Goal: Information Seeking & Learning: Learn about a topic

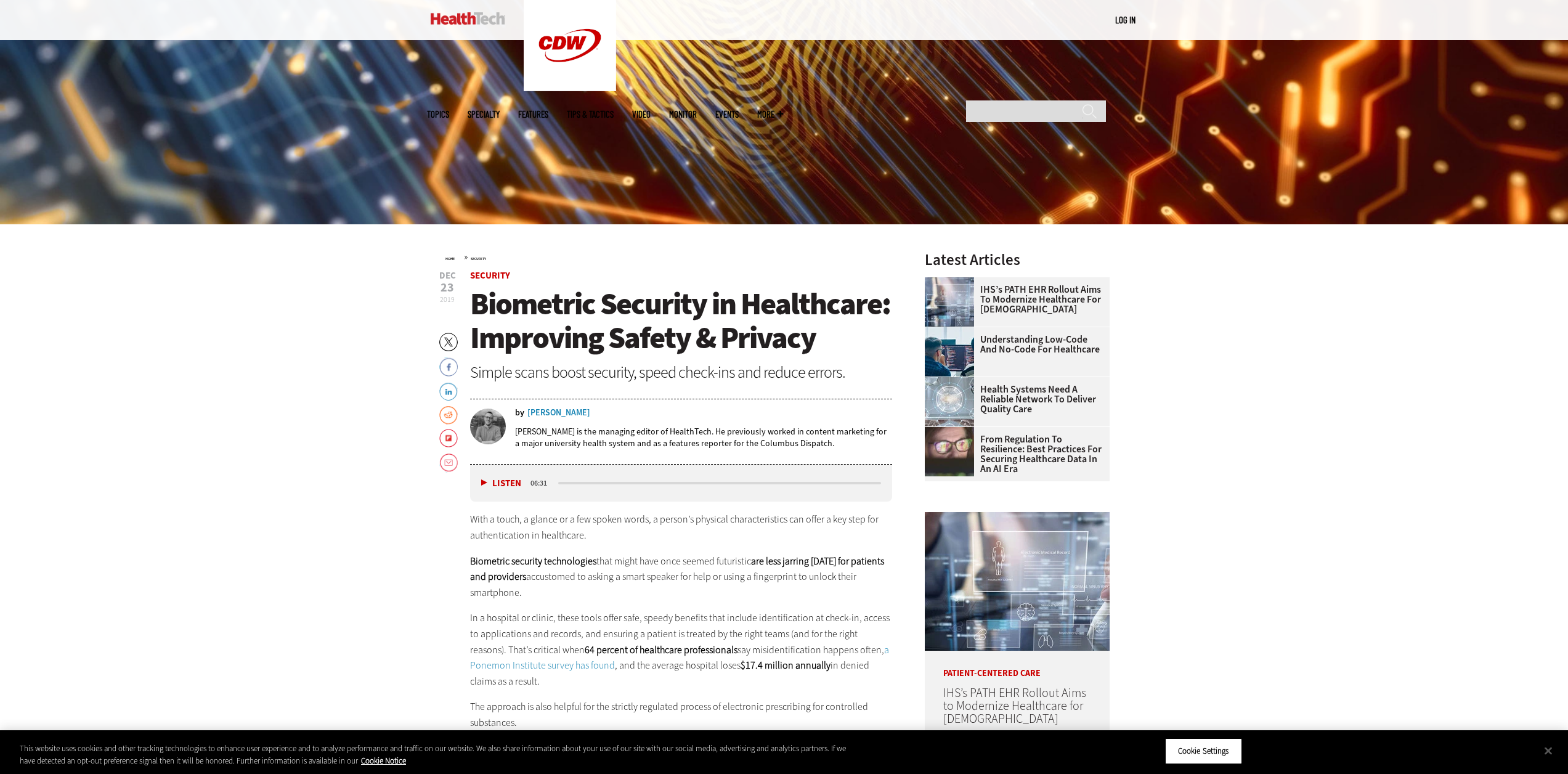
click at [730, 422] on div "[PERSON_NAME] is the managing editor of HealthTech. He previously worked in con…" at bounding box center [704, 437] width 378 height 41
click at [589, 556] on strong "Biometric security technologies" at bounding box center [533, 561] width 126 height 13
click at [560, 549] on div "With a touch, a glance or a few spoken words, a person’s physical characteristi…" at bounding box center [682, 686] width 423 height 349
click at [686, 580] on p "Biometric security technologies that might have once seemed futuristic are less…" at bounding box center [682, 577] width 423 height 47
drag, startPoint x: 1405, startPoint y: 623, endPoint x: 1392, endPoint y: 623, distance: 13.0
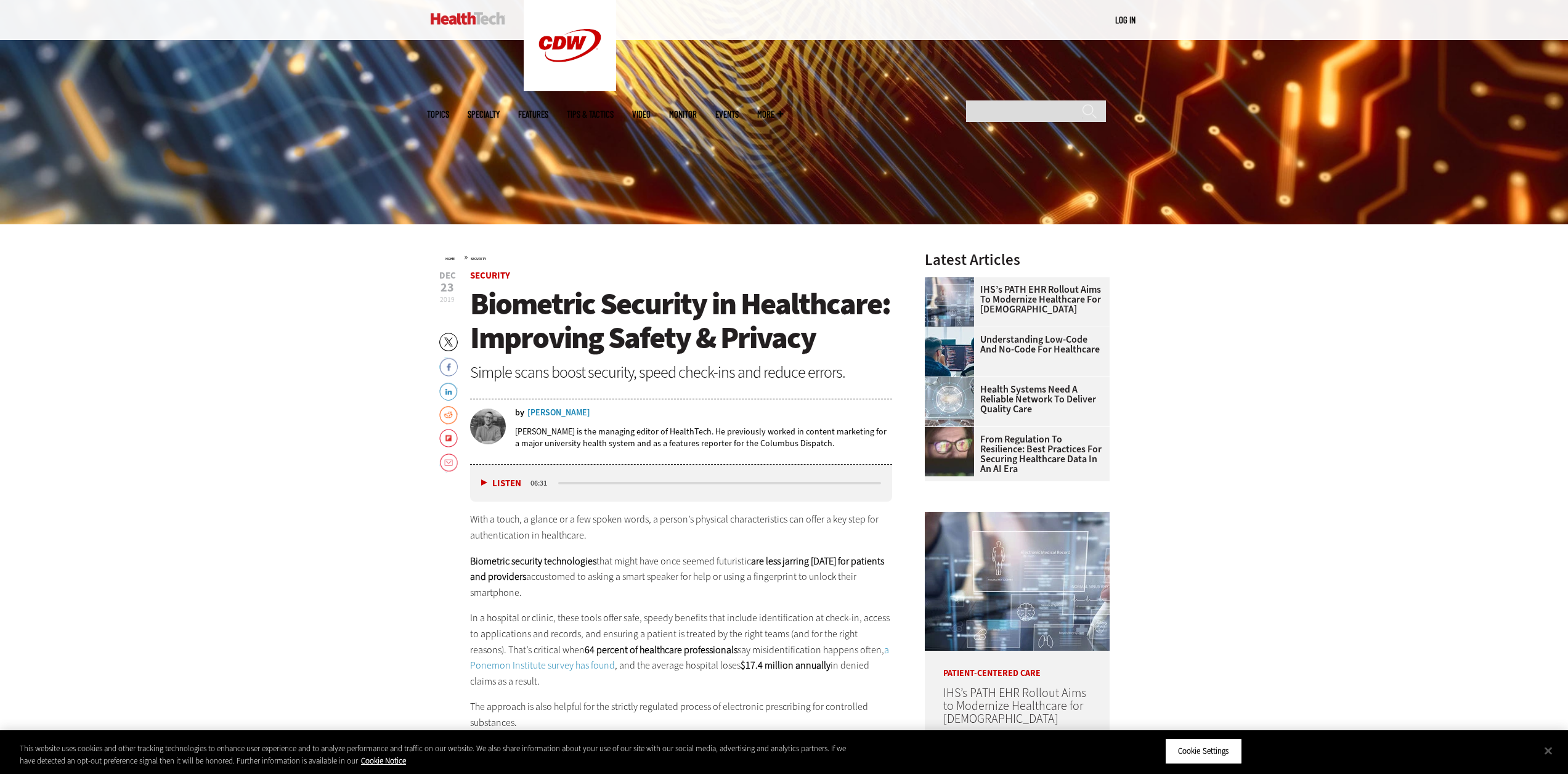
drag, startPoint x: 504, startPoint y: 597, endPoint x: 869, endPoint y: 545, distance: 368.7
click at [869, 545] on div "With a touch, a glance or a few spoken words, a person’s physical characteristi…" at bounding box center [682, 686] width 423 height 349
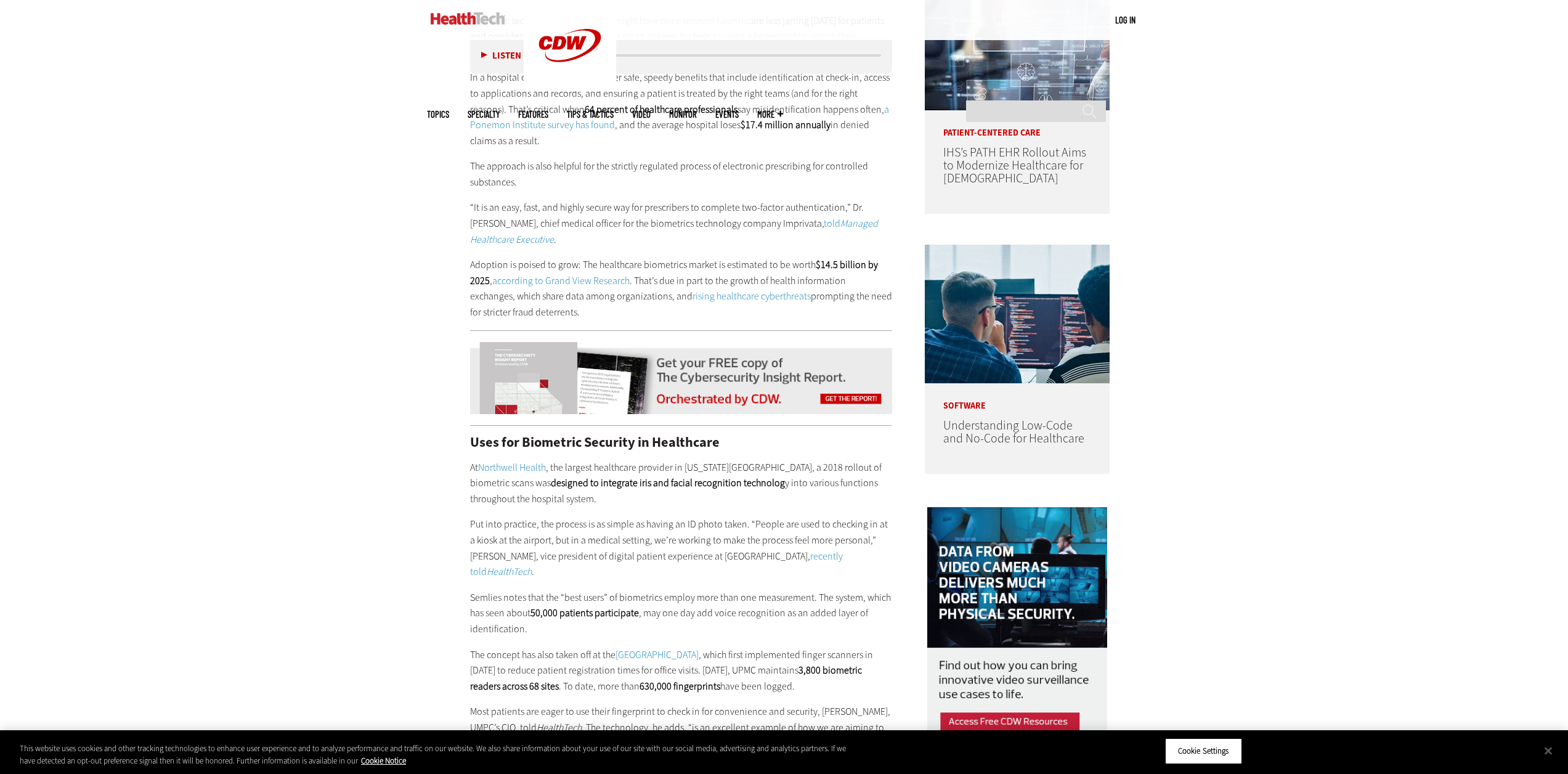
scroll to position [986, 0]
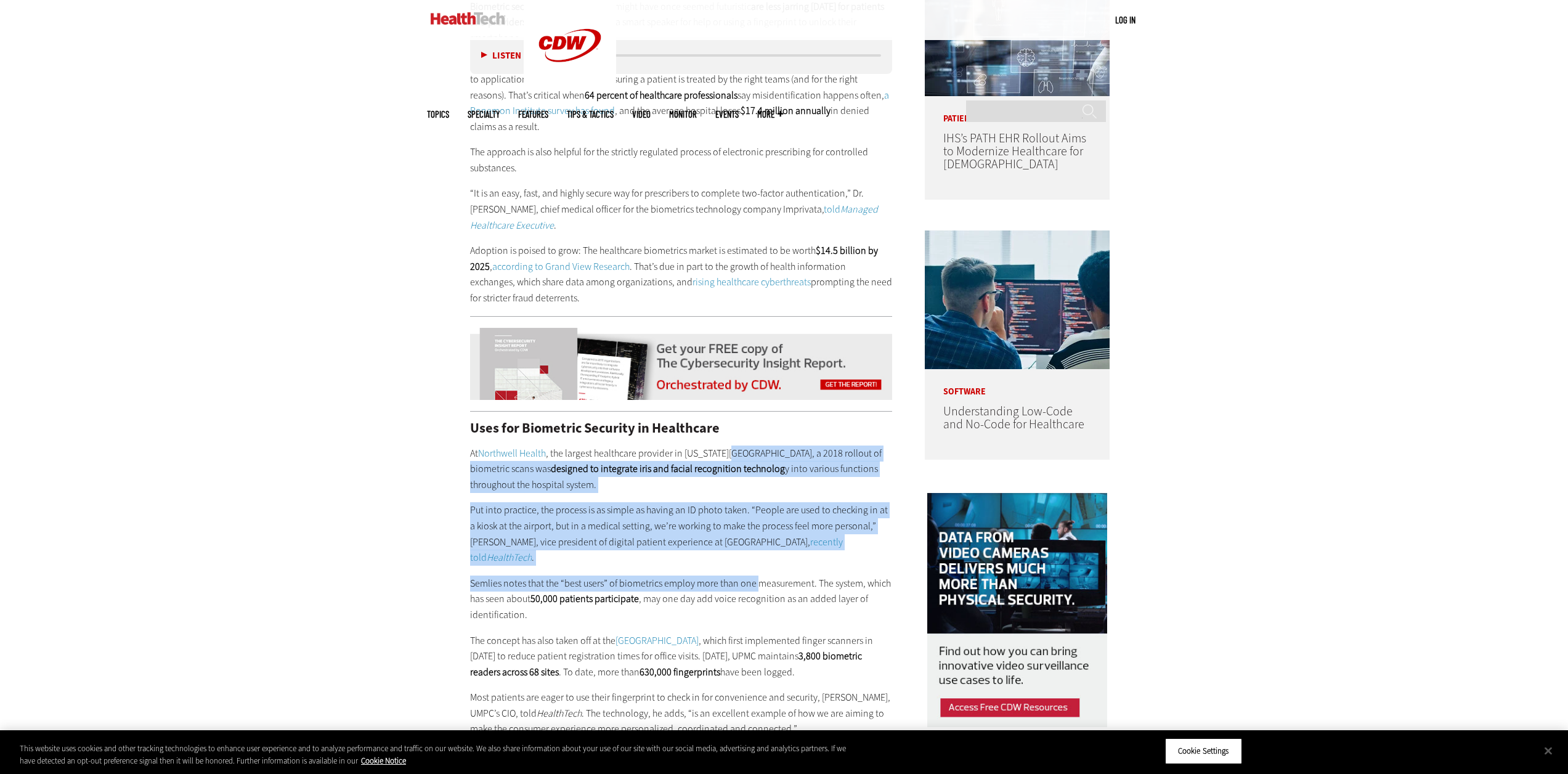
drag, startPoint x: 760, startPoint y: 563, endPoint x: 730, endPoint y: 456, distance: 111.1
click at [699, 634] on link "[GEOGRAPHIC_DATA]" at bounding box center [657, 640] width 83 height 13
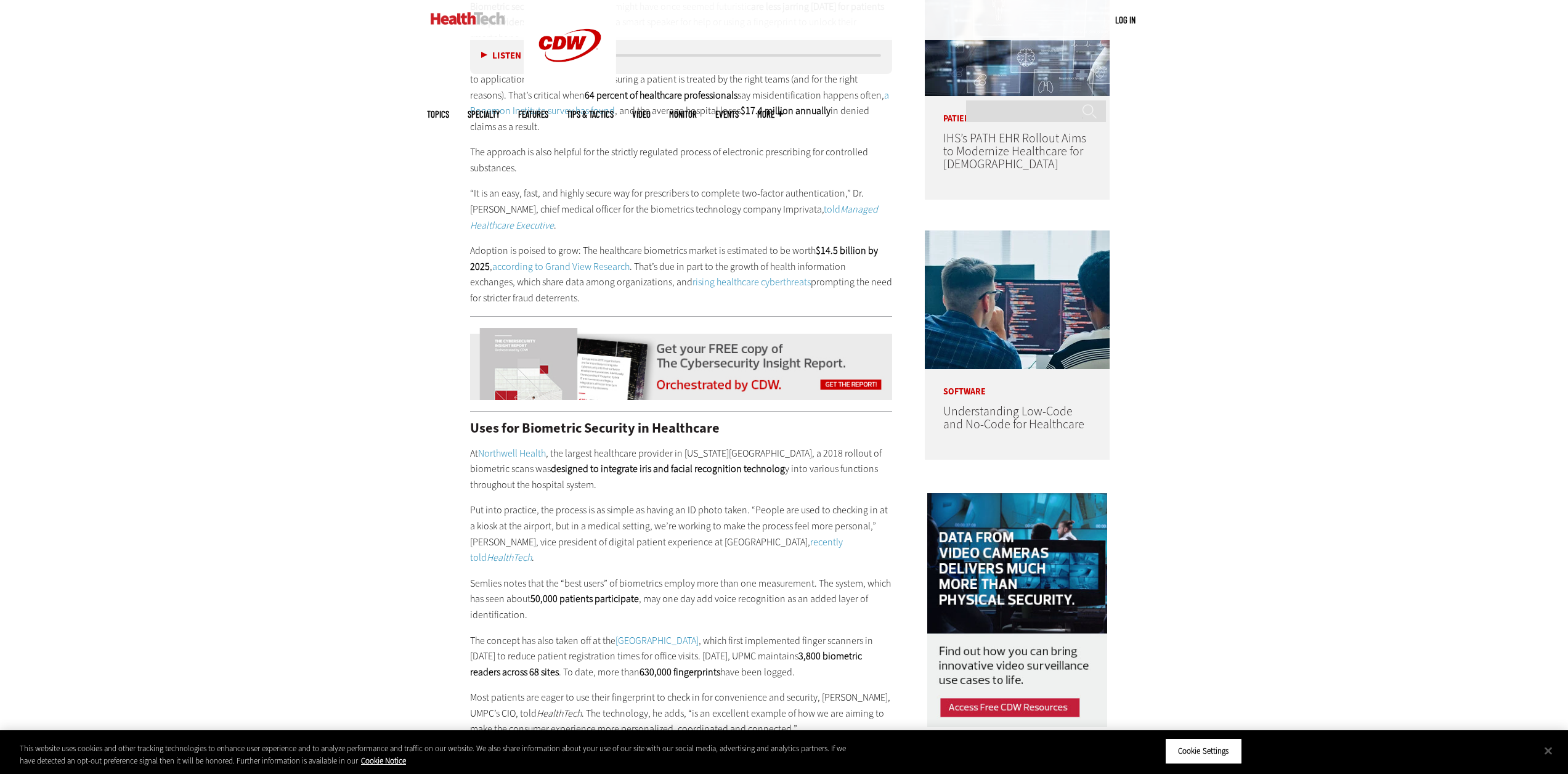
click at [1535, 315] on div "Become an Insider Sign up today to receive premium content! Sign Up MENU Log in…" at bounding box center [784, 678] width 1568 height 3328
click at [1522, 308] on div "Become an Insider Sign up today to receive premium content! Sign Up MENU Log in…" at bounding box center [784, 678] width 1568 height 3328
click at [1399, 249] on div "Become an Insider Sign up today to receive premium content! Sign Up MENU Log in…" at bounding box center [784, 678] width 1568 height 3328
click at [1185, 257] on div "Become an Insider Sign up today to receive premium content! Sign Up MENU Log in…" at bounding box center [784, 678] width 1568 height 3328
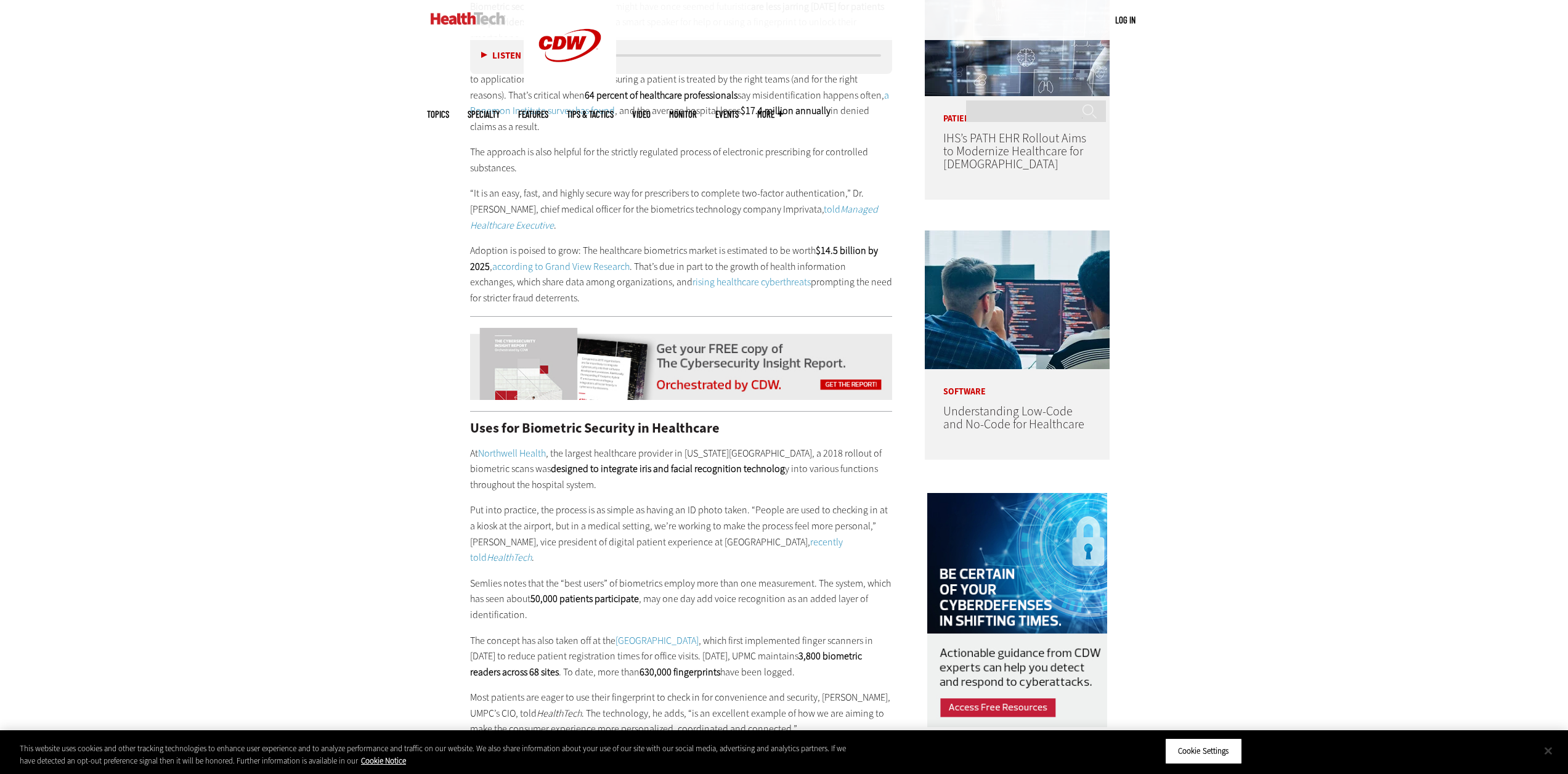
click at [1550, 752] on button "Close" at bounding box center [1548, 751] width 27 height 27
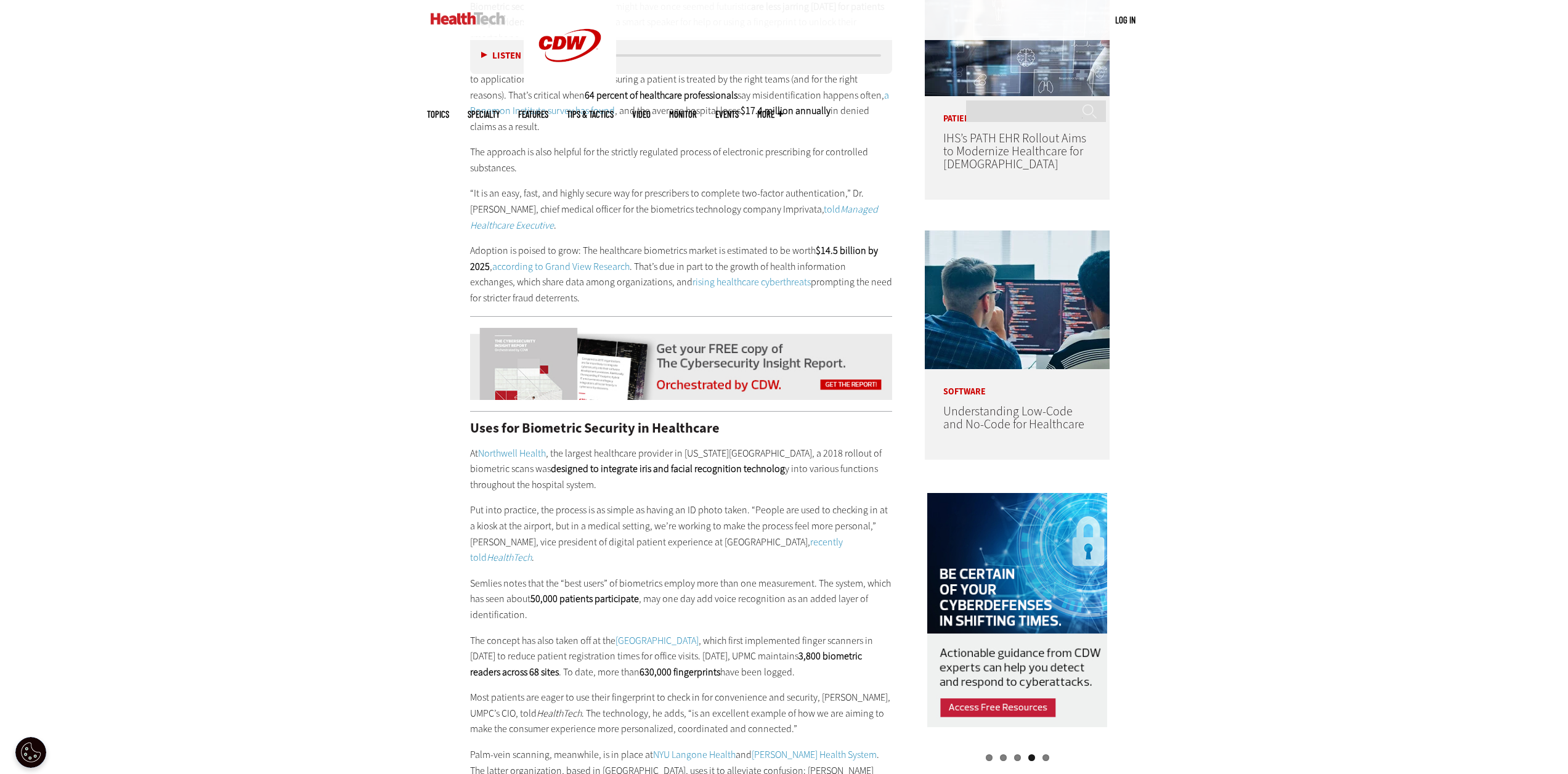
click at [395, 206] on div "Become an Insider Sign up today to receive premium content! Sign Up MENU Log in…" at bounding box center [784, 678] width 1568 height 3328
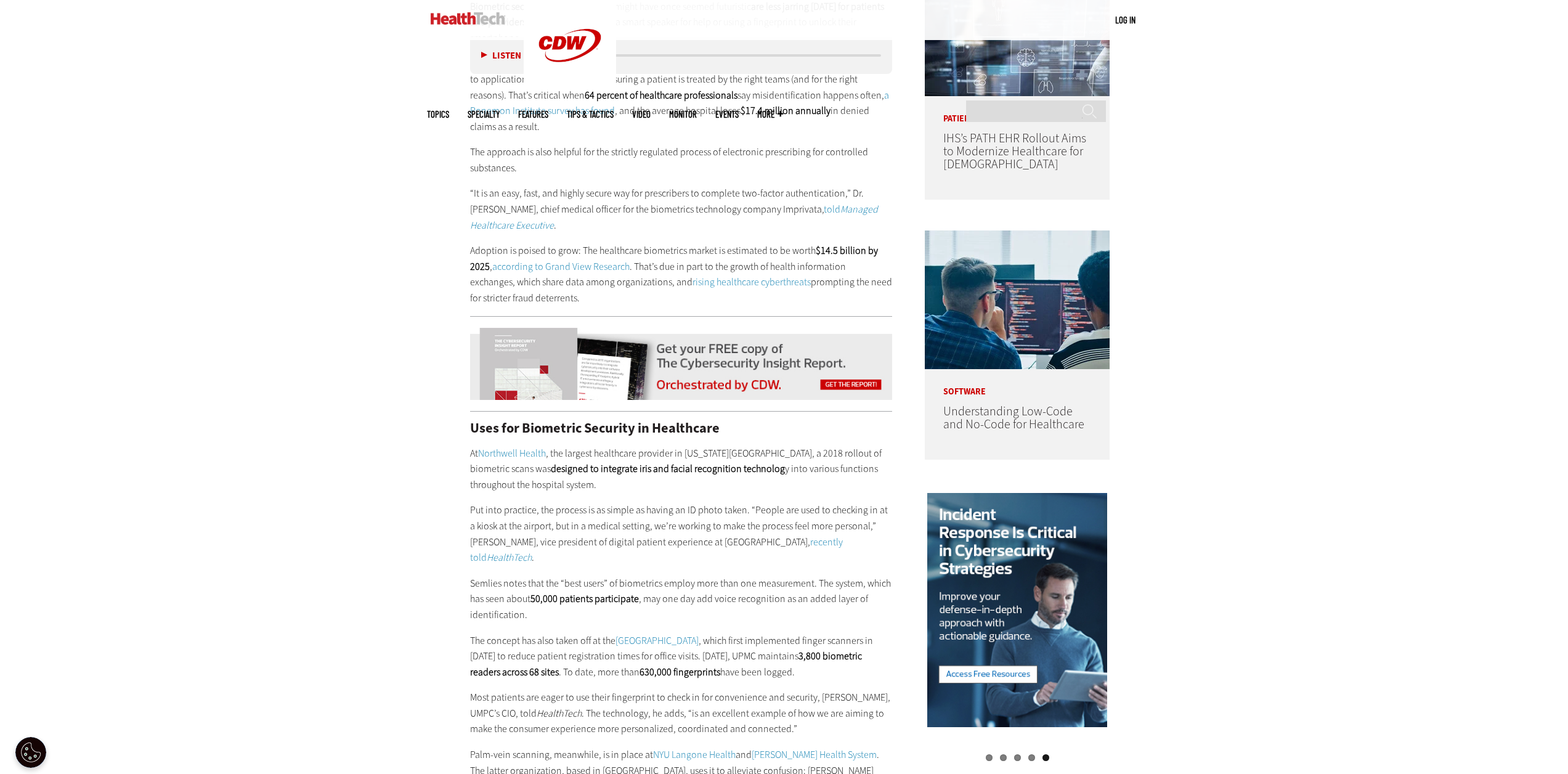
drag, startPoint x: 393, startPoint y: 208, endPoint x: 319, endPoint y: 321, distance: 135.1
click at [319, 321] on div "Become an Insider Sign up today to receive premium content! Sign Up MENU Log in…" at bounding box center [784, 678] width 1568 height 3328
click at [383, 249] on div "Become an Insider Sign up today to receive premium content! Sign Up MENU Log in…" at bounding box center [784, 678] width 1568 height 3328
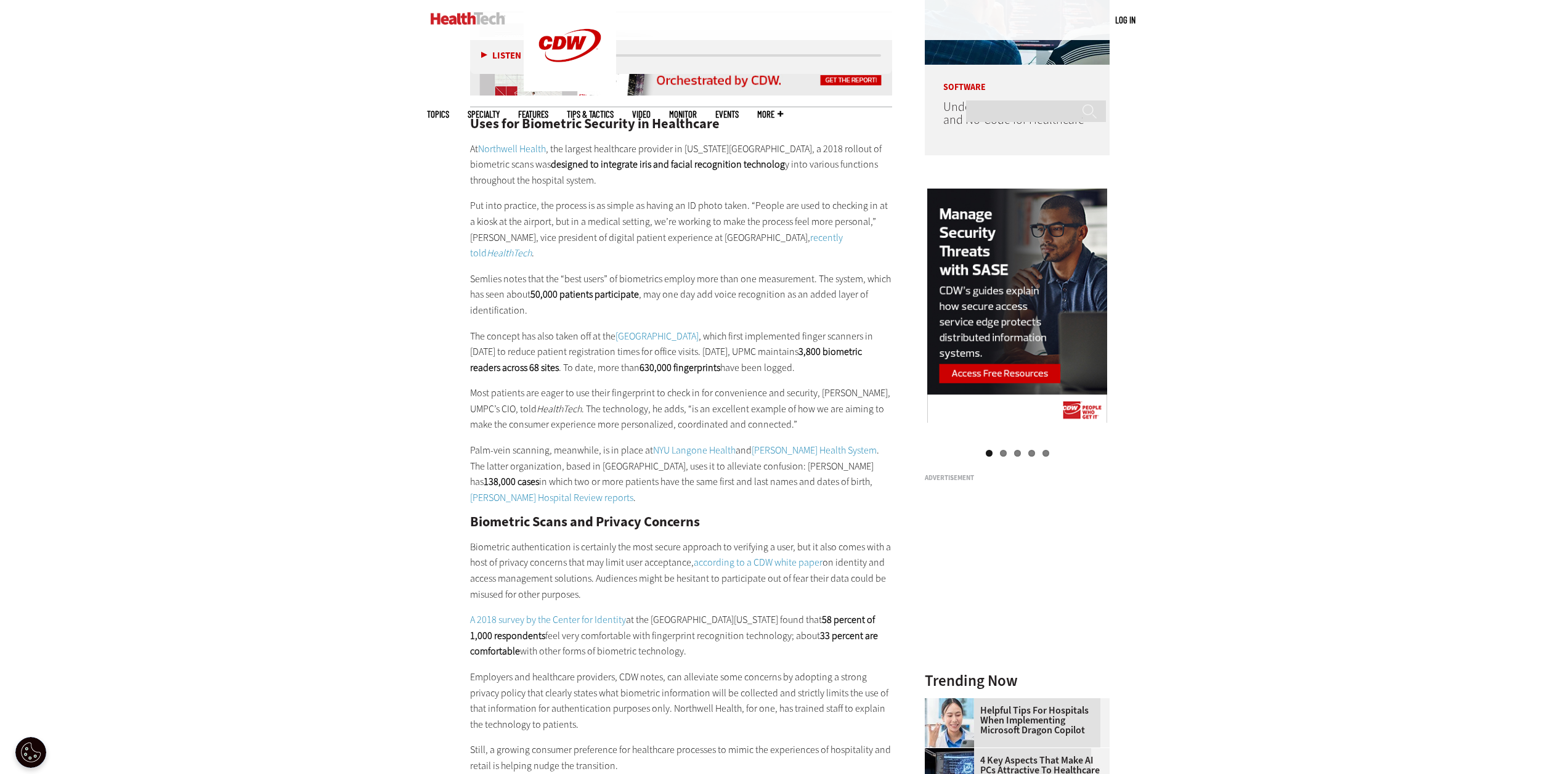
scroll to position [1357, 0]
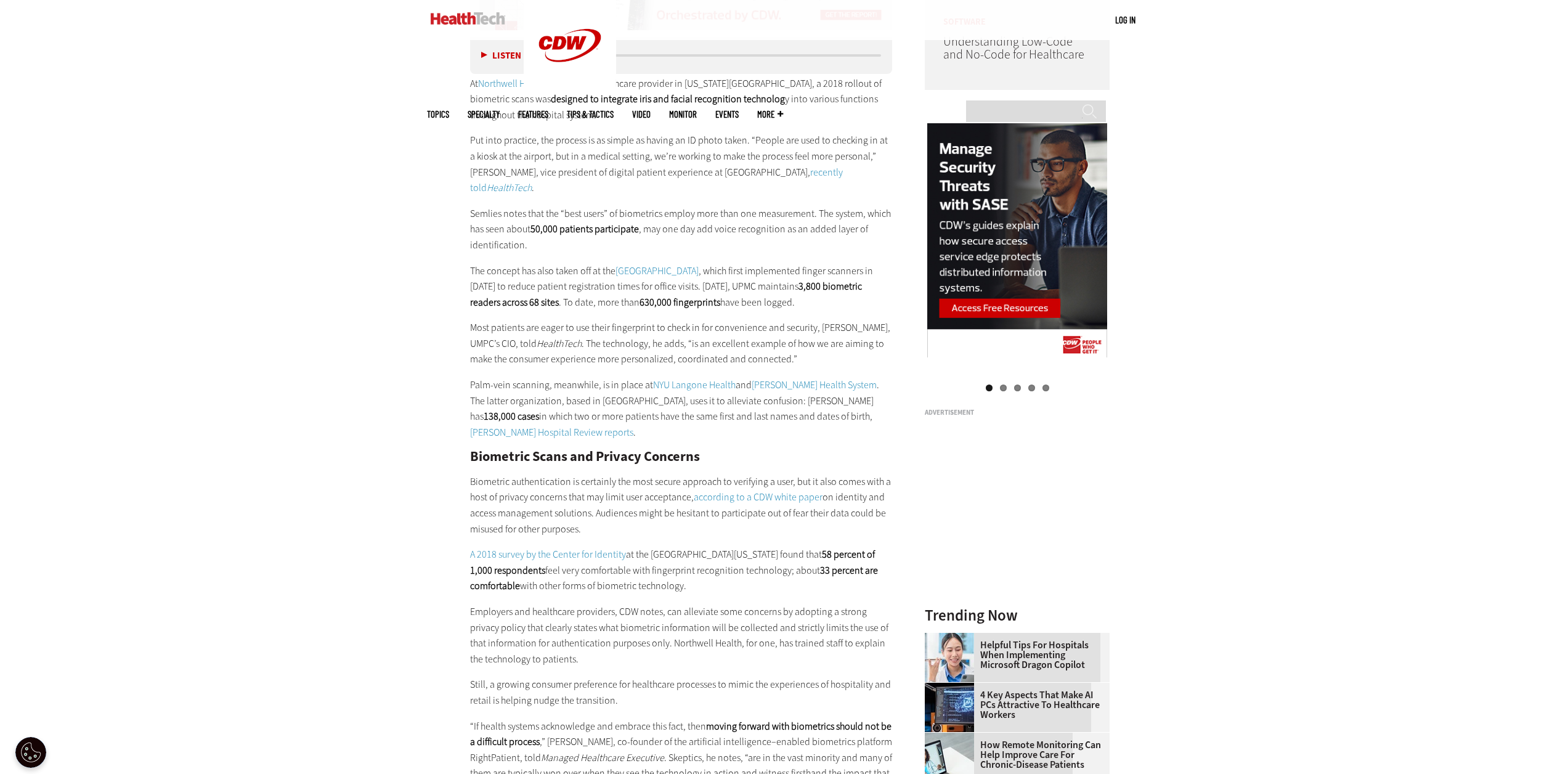
drag, startPoint x: 689, startPoint y: 558, endPoint x: 694, endPoint y: 585, distance: 27.5
click at [694, 584] on div "Uses for Biometric Security in Healthcare At Northwell Health , the largest hea…" at bounding box center [682, 580] width 423 height 1055
click at [694, 604] on p "Employers and healthcare providers, CDW notes, can alleviate some concerns by a…" at bounding box center [682, 635] width 423 height 63
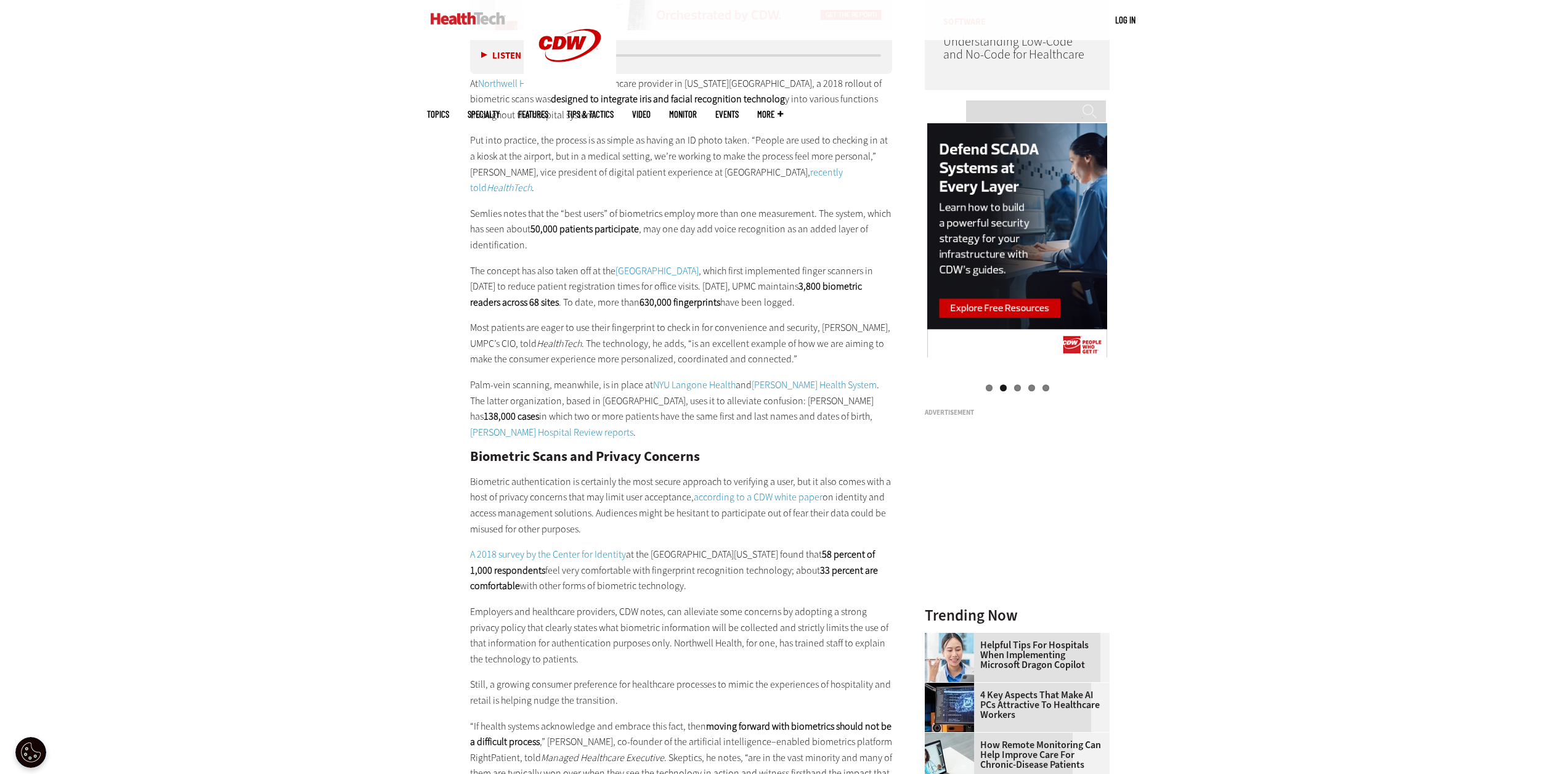
click at [705, 632] on p "Employers and healthcare providers, CDW notes, can alleviate some concerns by a…" at bounding box center [682, 635] width 423 height 63
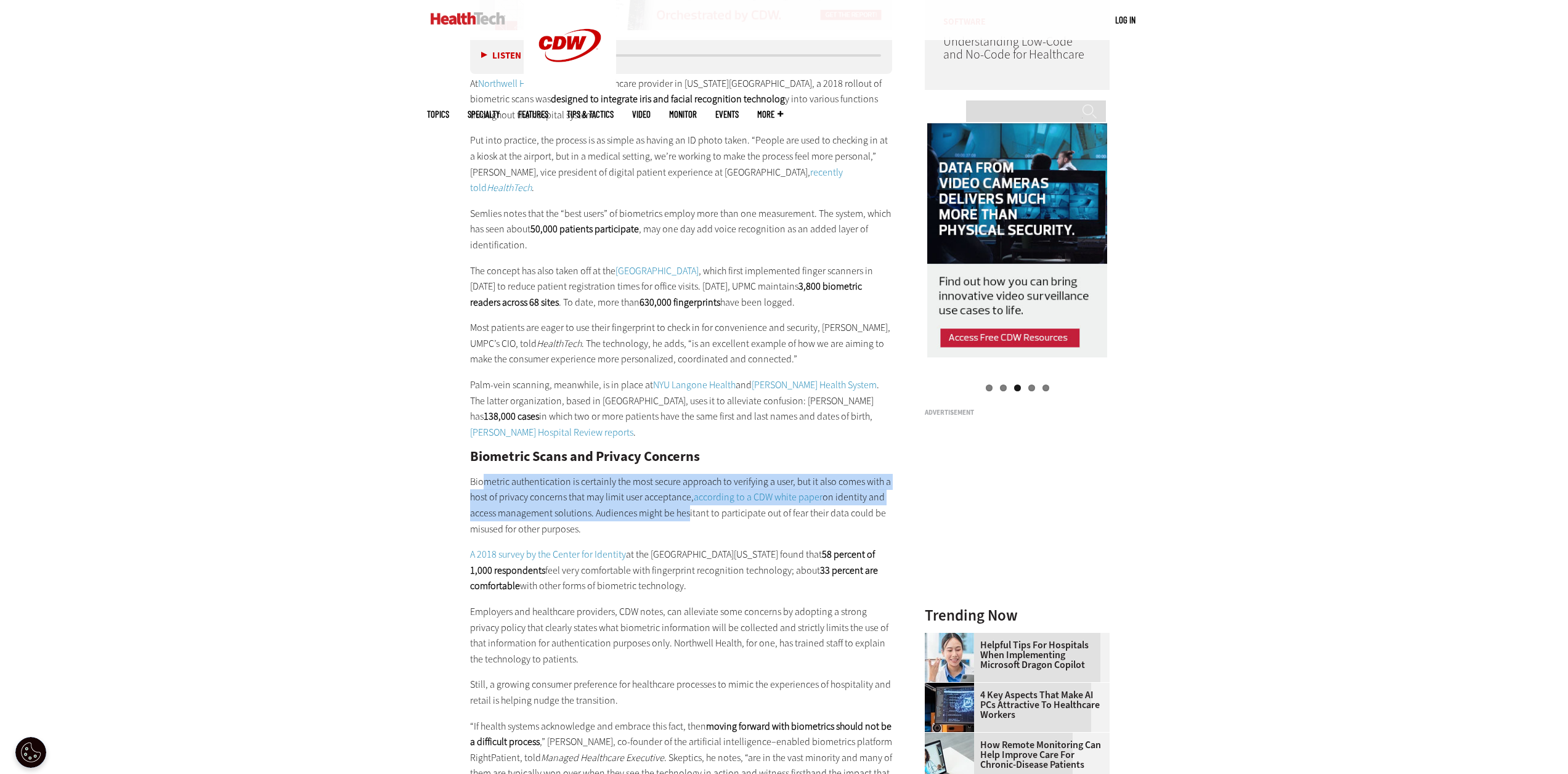
drag, startPoint x: 484, startPoint y: 439, endPoint x: 684, endPoint y: 483, distance: 204.8
click at [684, 483] on div "Uses for Biometric Security in Healthcare At Northwell Health , the largest hea…" at bounding box center [682, 580] width 423 height 1055
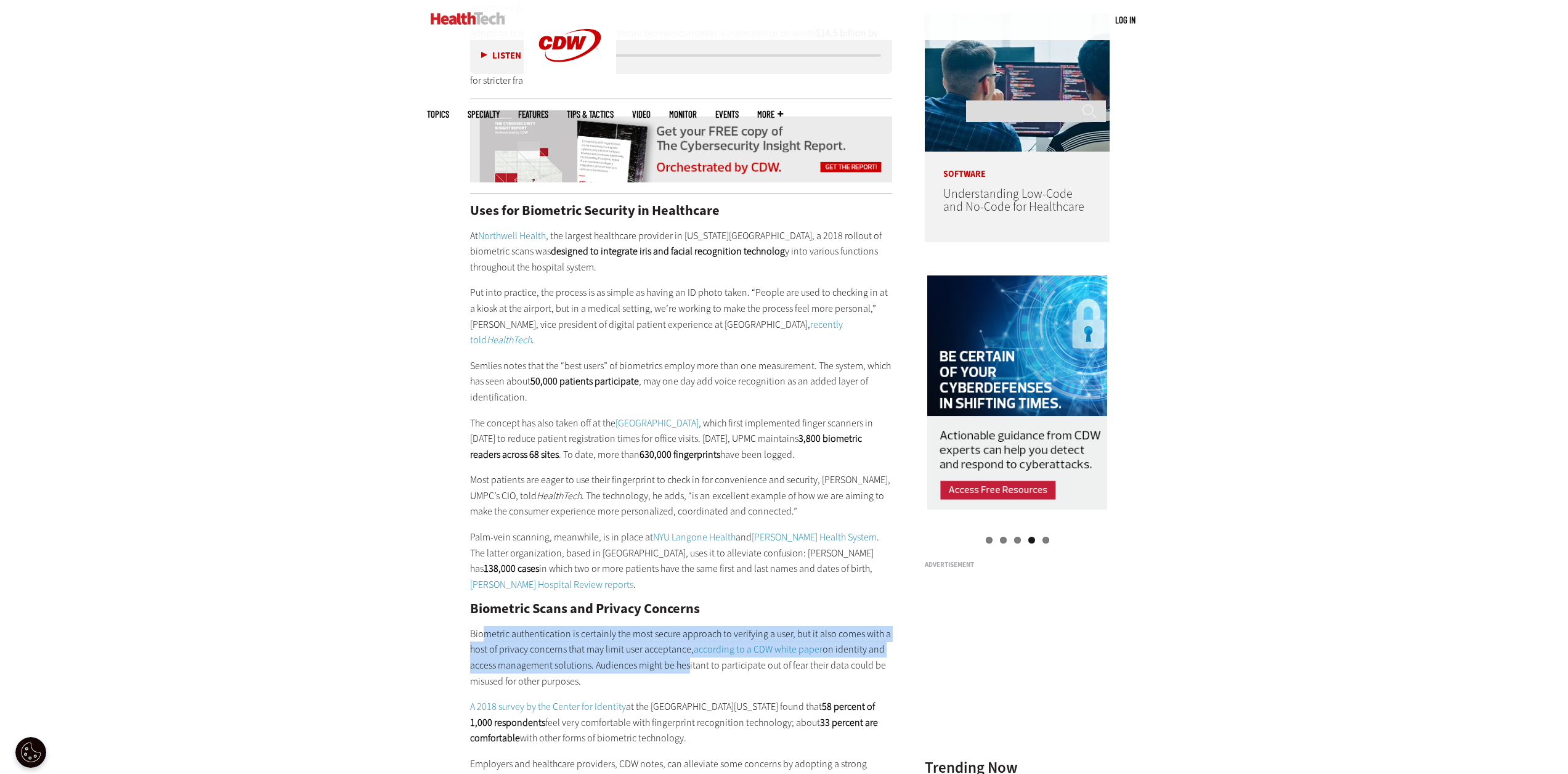
scroll to position [1171, 0]
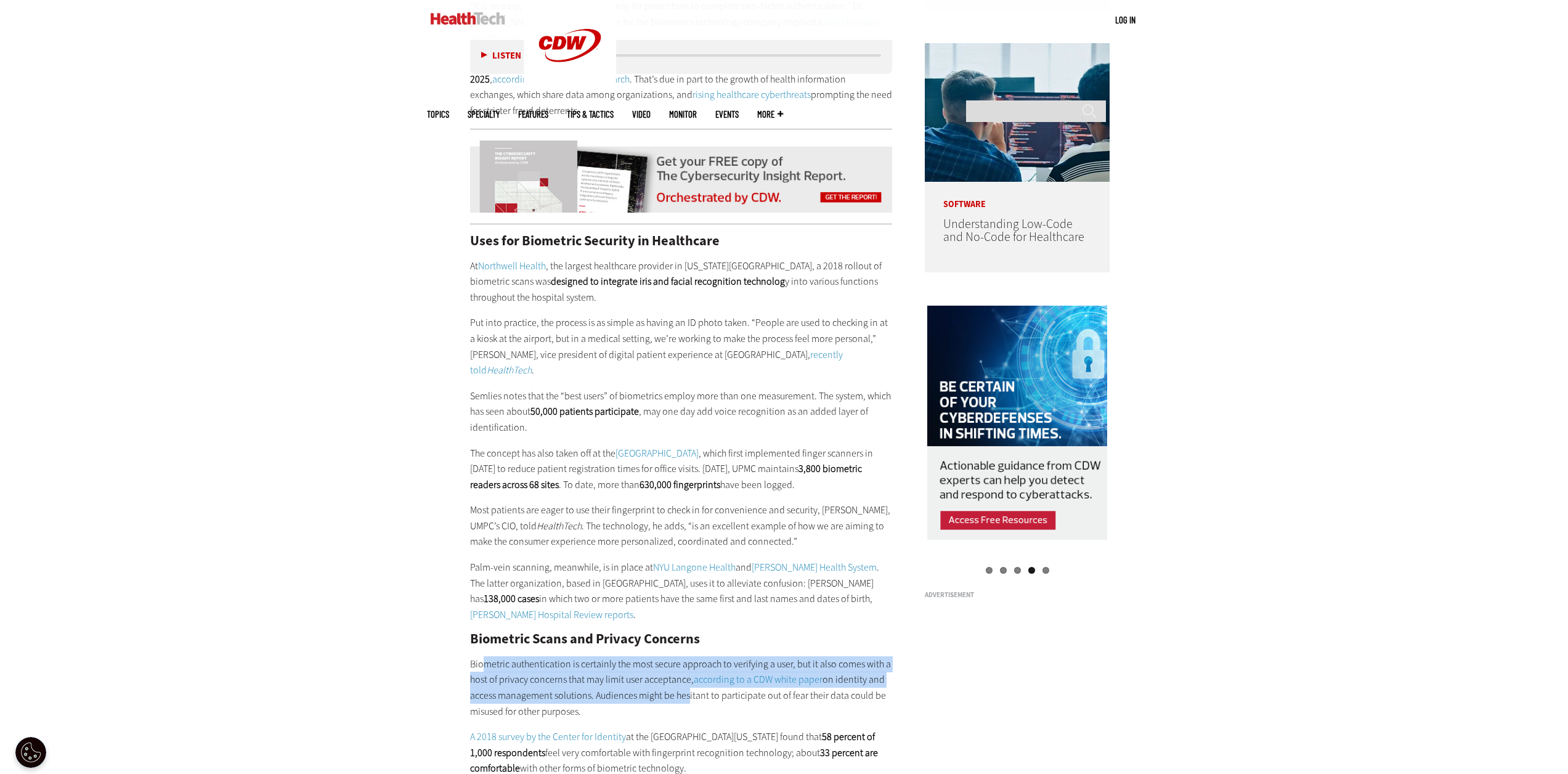
drag, startPoint x: 675, startPoint y: 498, endPoint x: 591, endPoint y: 436, distance: 104.4
click at [572, 402] on div "Uses for Biometric Security in Healthcare At Northwell Health , the largest hea…" at bounding box center [682, 762] width 423 height 1055
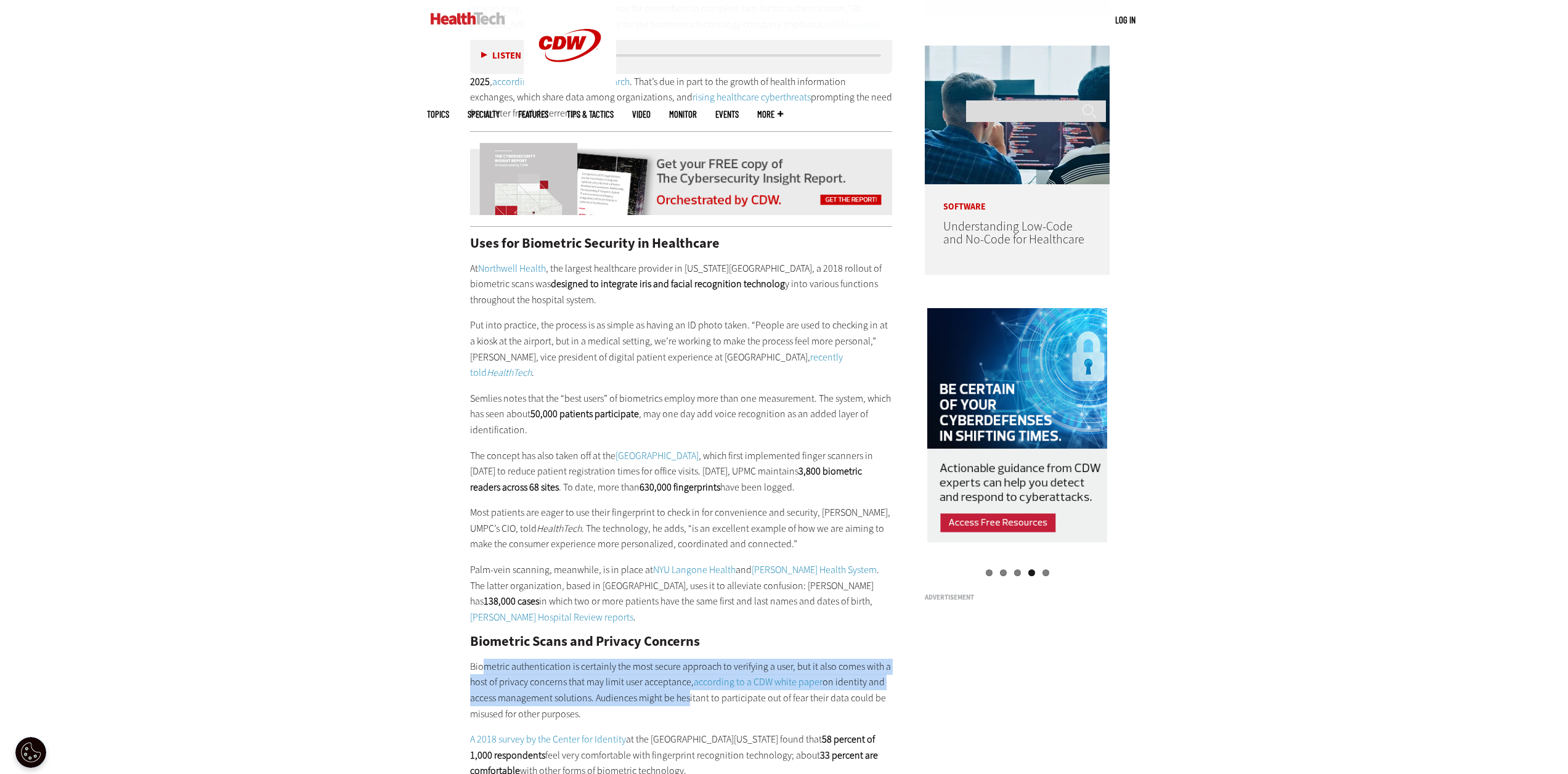
click at [621, 563] on p "Palm-vein scanning, meanwhile, is in place at NYU Langone Health and Harris Hea…" at bounding box center [682, 594] width 423 height 63
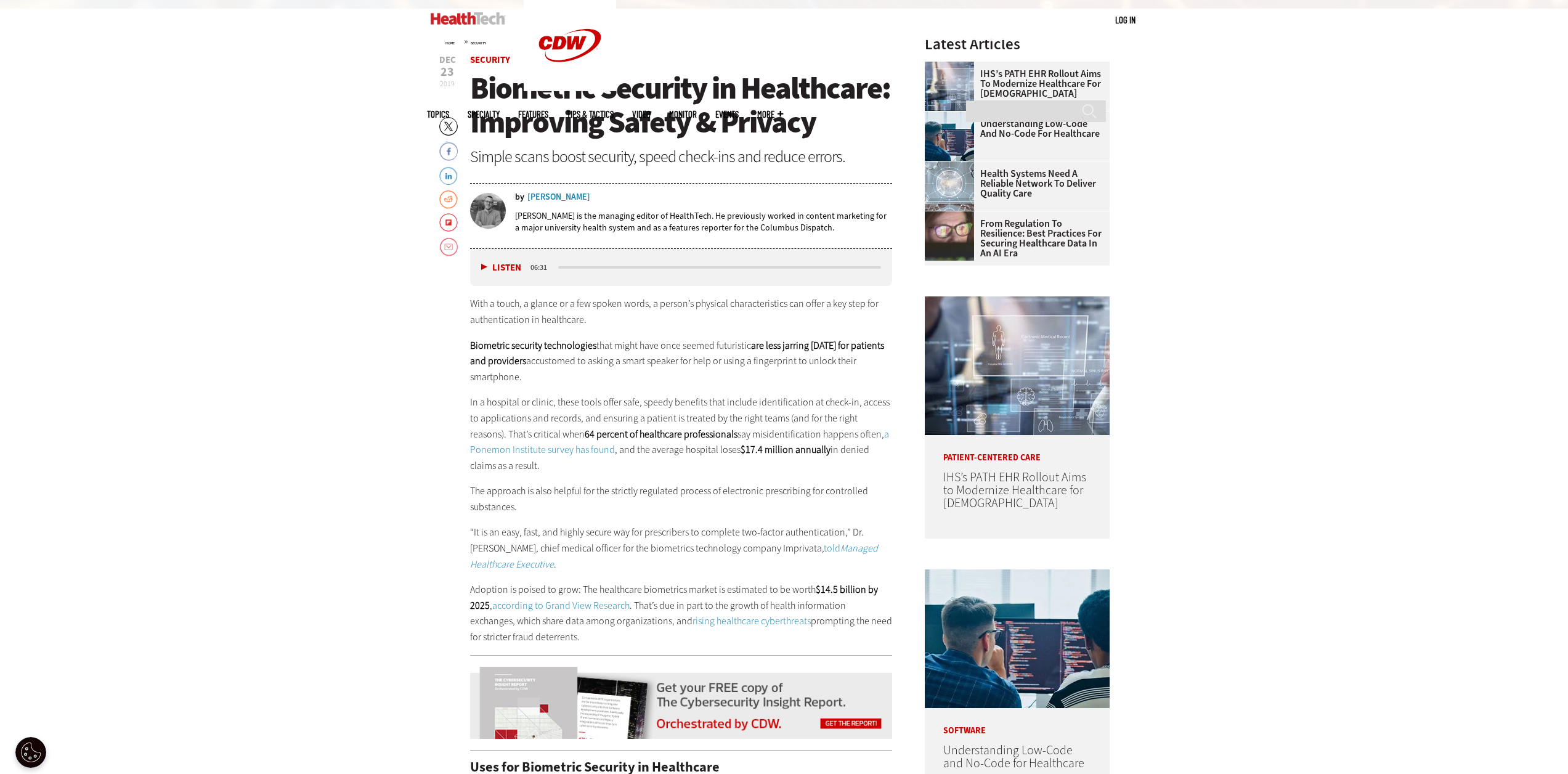
scroll to position [555, 0]
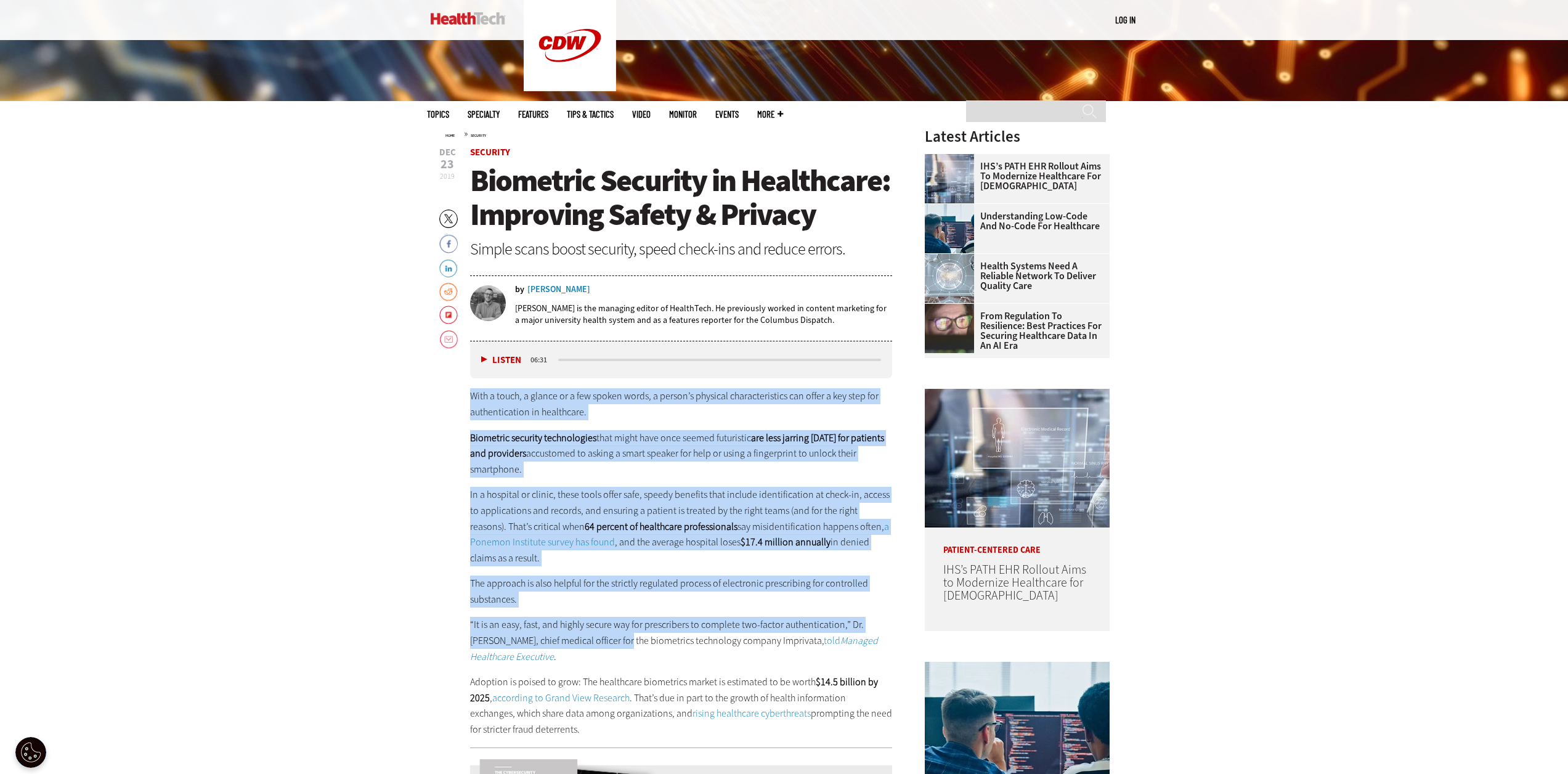
drag, startPoint x: 471, startPoint y: 393, endPoint x: 596, endPoint y: 648, distance: 284.0
click at [596, 641] on div "With a touch, a glance or a few spoken words, a person’s physical characteristi…" at bounding box center [682, 563] width 423 height 349
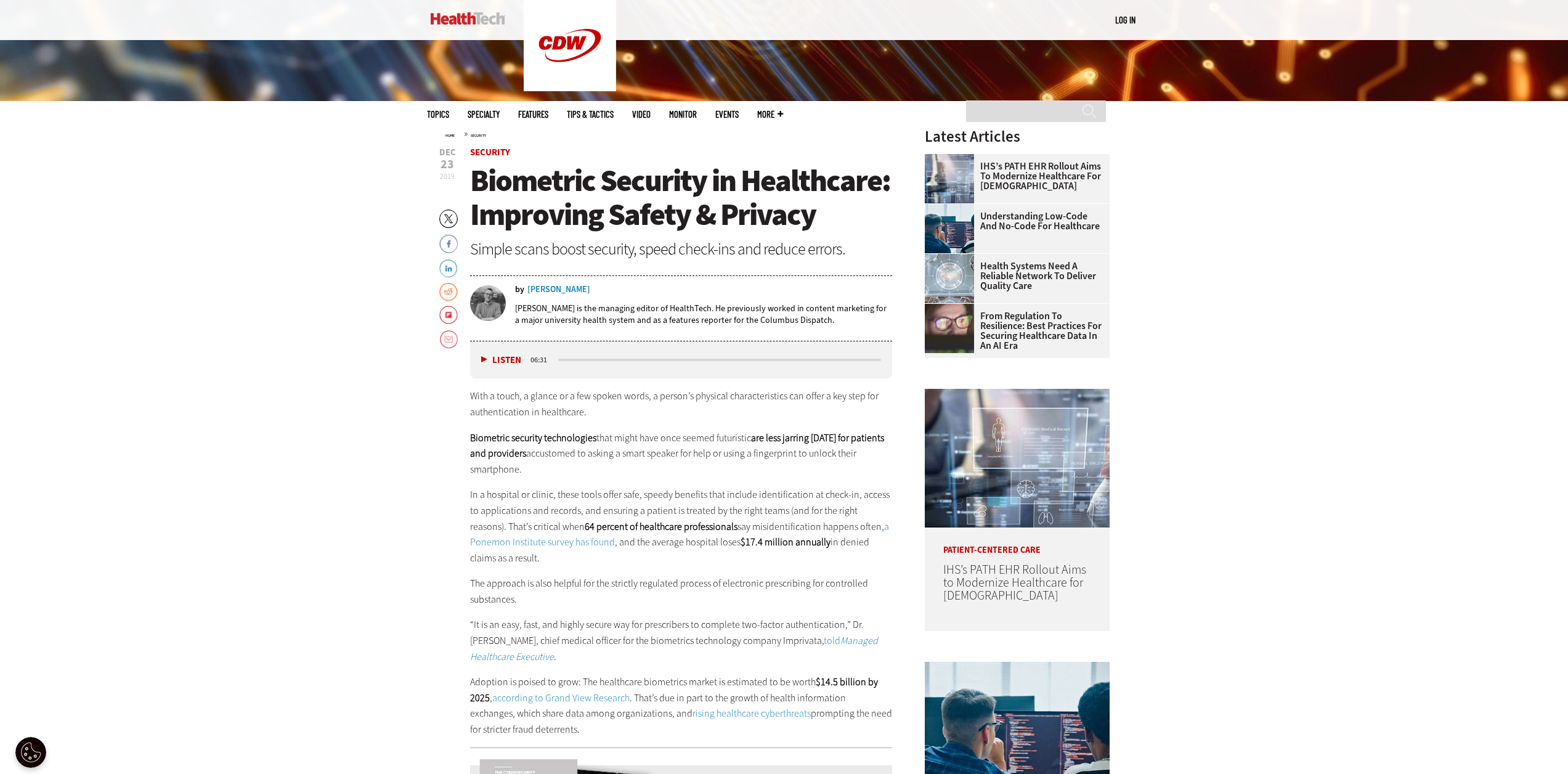
click at [599, 656] on p "“It is an easy, fast, and highly secure way for prescribers to complete two-fac…" at bounding box center [682, 641] width 423 height 47
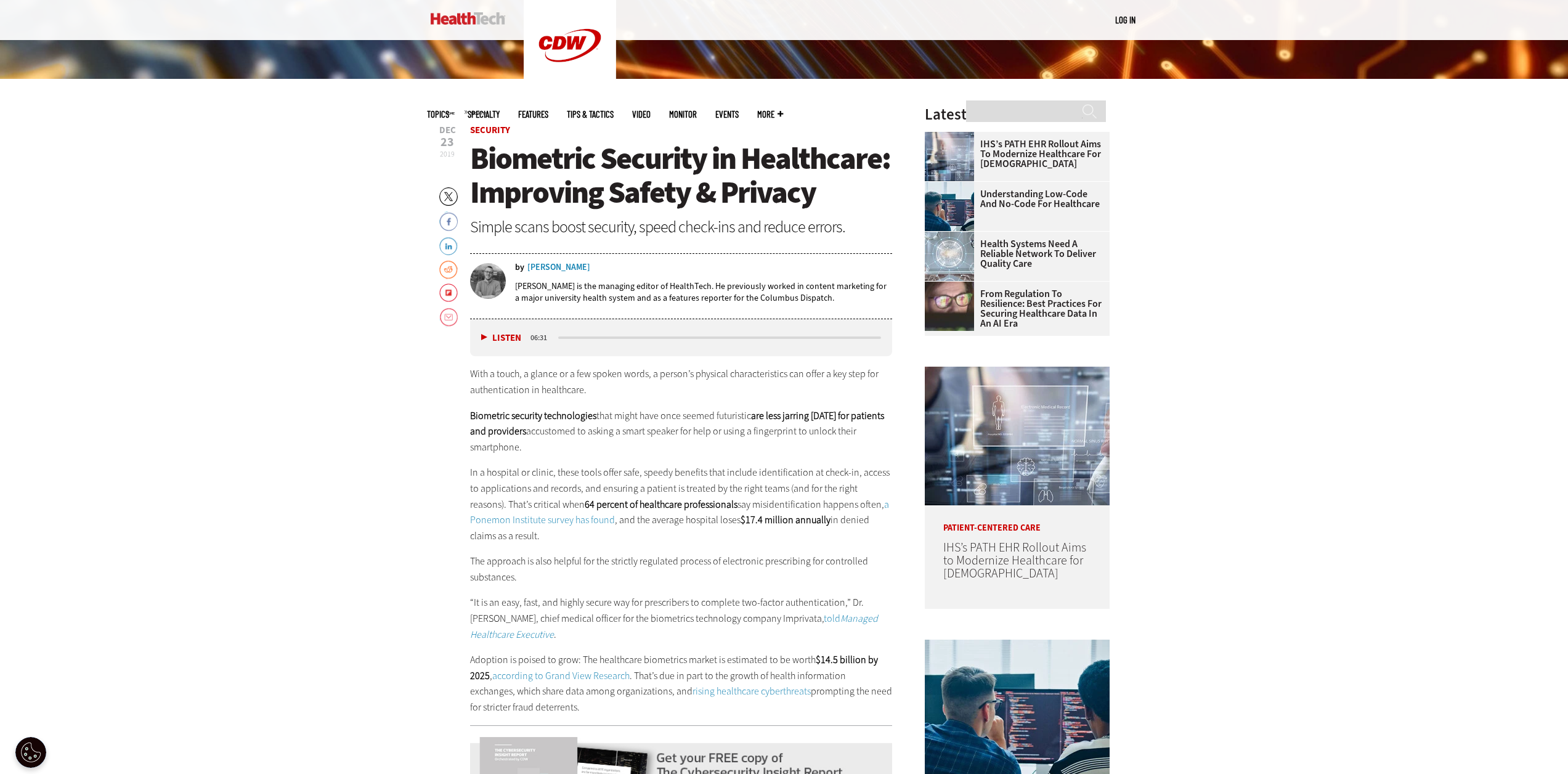
scroll to position [617, 0]
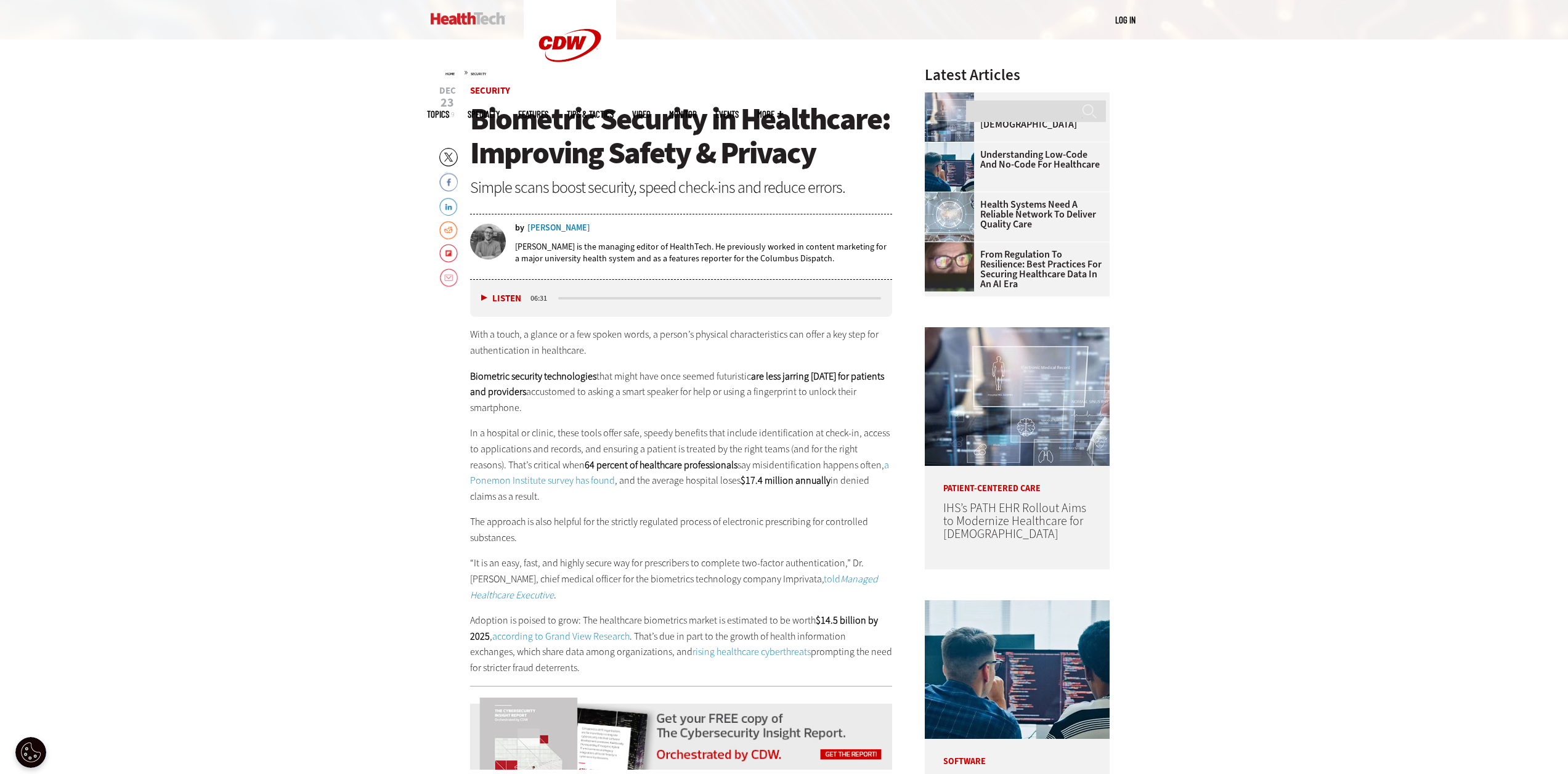
drag, startPoint x: 638, startPoint y: 393, endPoint x: 633, endPoint y: 399, distance: 7.8
click at [637, 396] on p "Biometric security technologies that might have once seemed futuristic are less…" at bounding box center [682, 393] width 423 height 47
drag, startPoint x: 638, startPoint y: 491, endPoint x: 461, endPoint y: 424, distance: 189.3
copy p "In a hospital or clinic, these tools offer safe, speedy benefits that include i…"
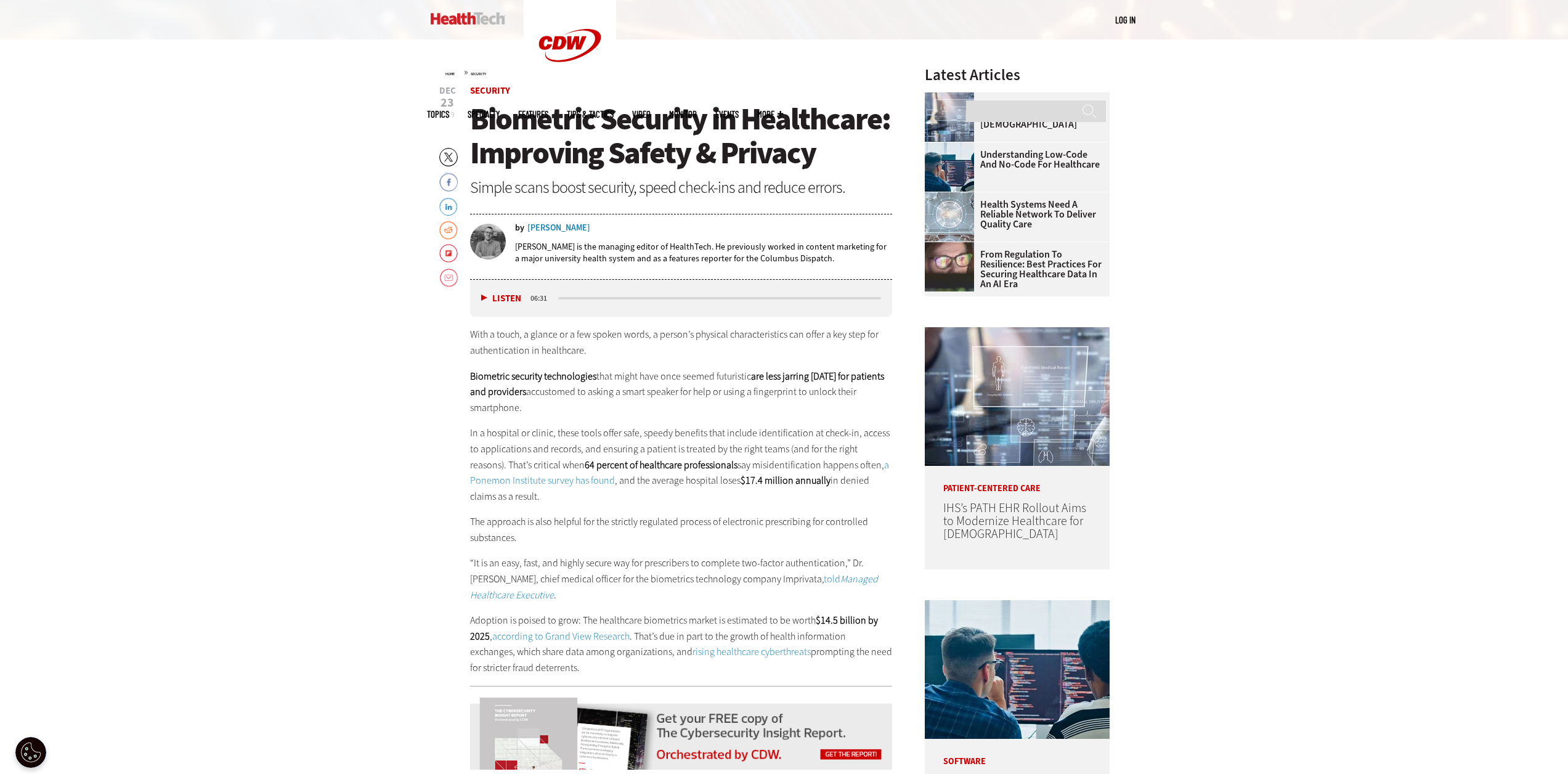
click at [694, 501] on p "In a hospital or clinic, these tools offer safe, speedy benefits that include i…" at bounding box center [682, 465] width 423 height 79
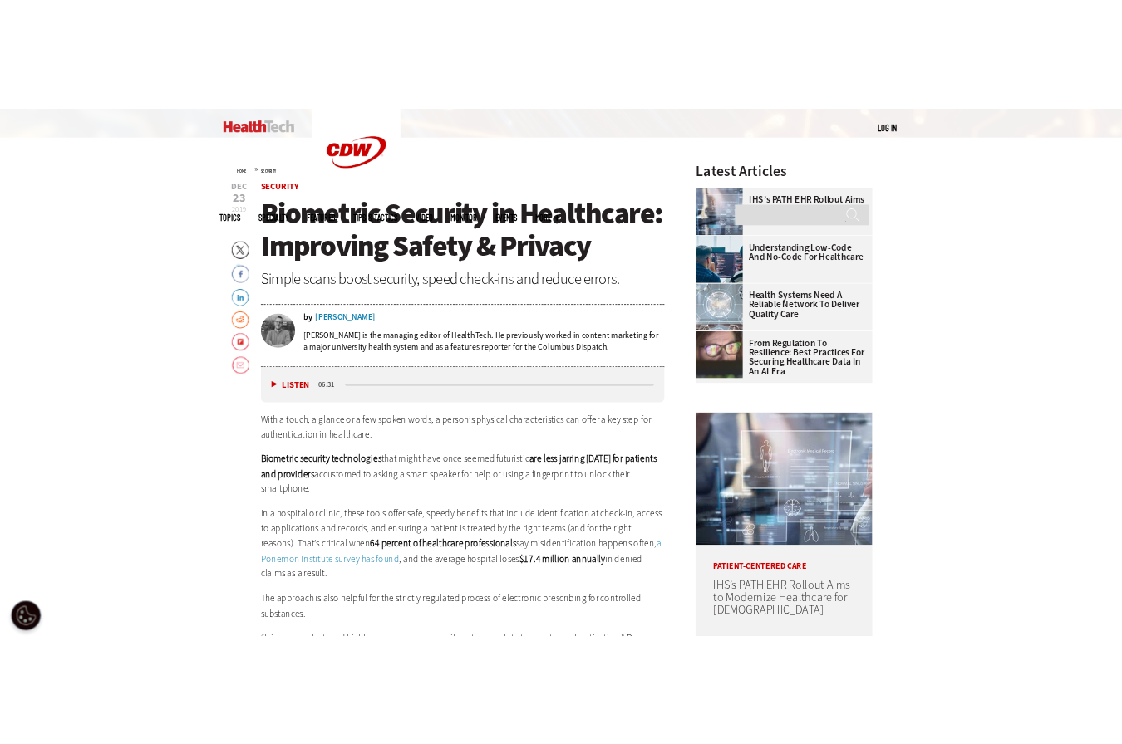
scroll to position [665, 0]
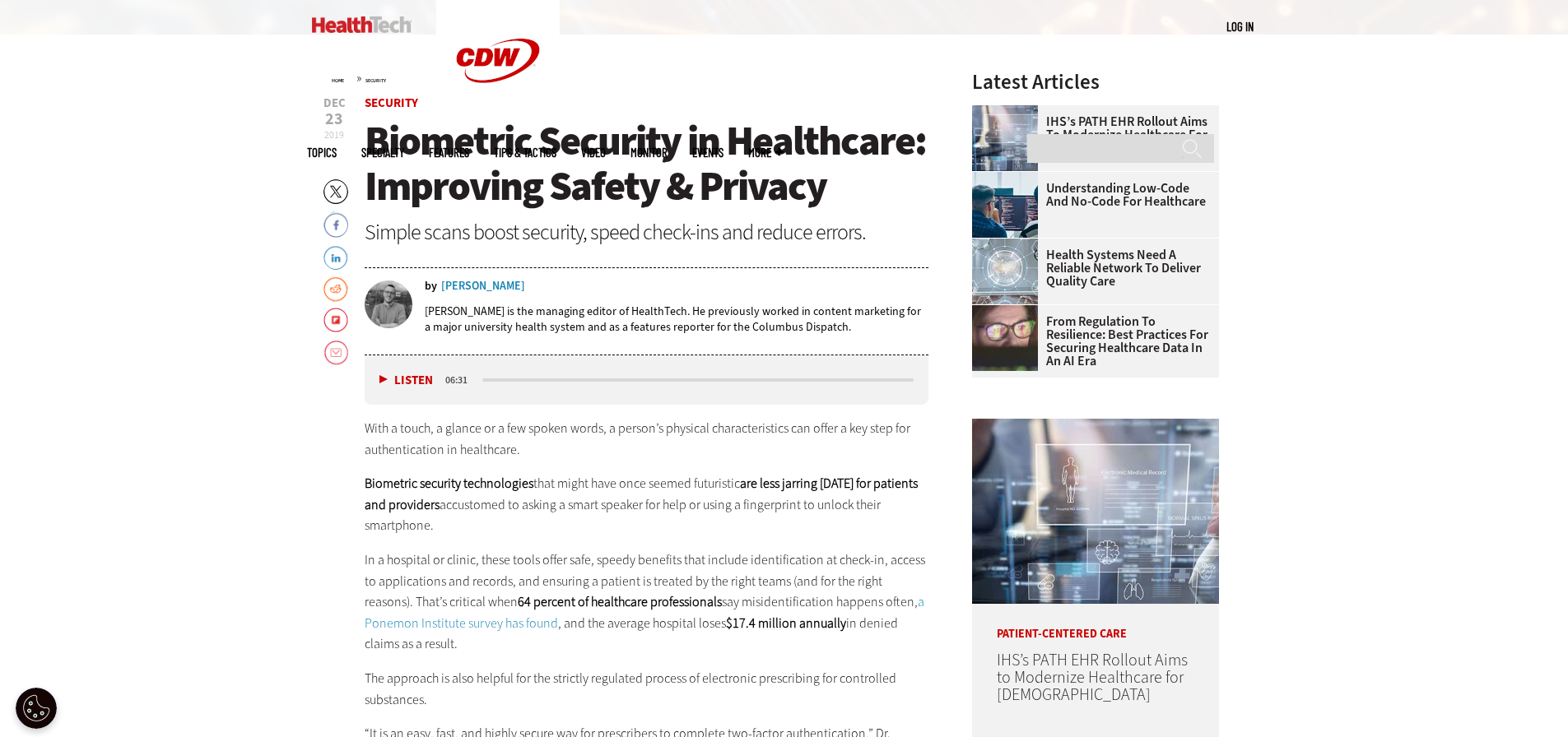
click at [486, 465] on div "With a touch, a glance or a few spoken words, a person’s physical characteristi…" at bounding box center [647, 651] width 565 height 466
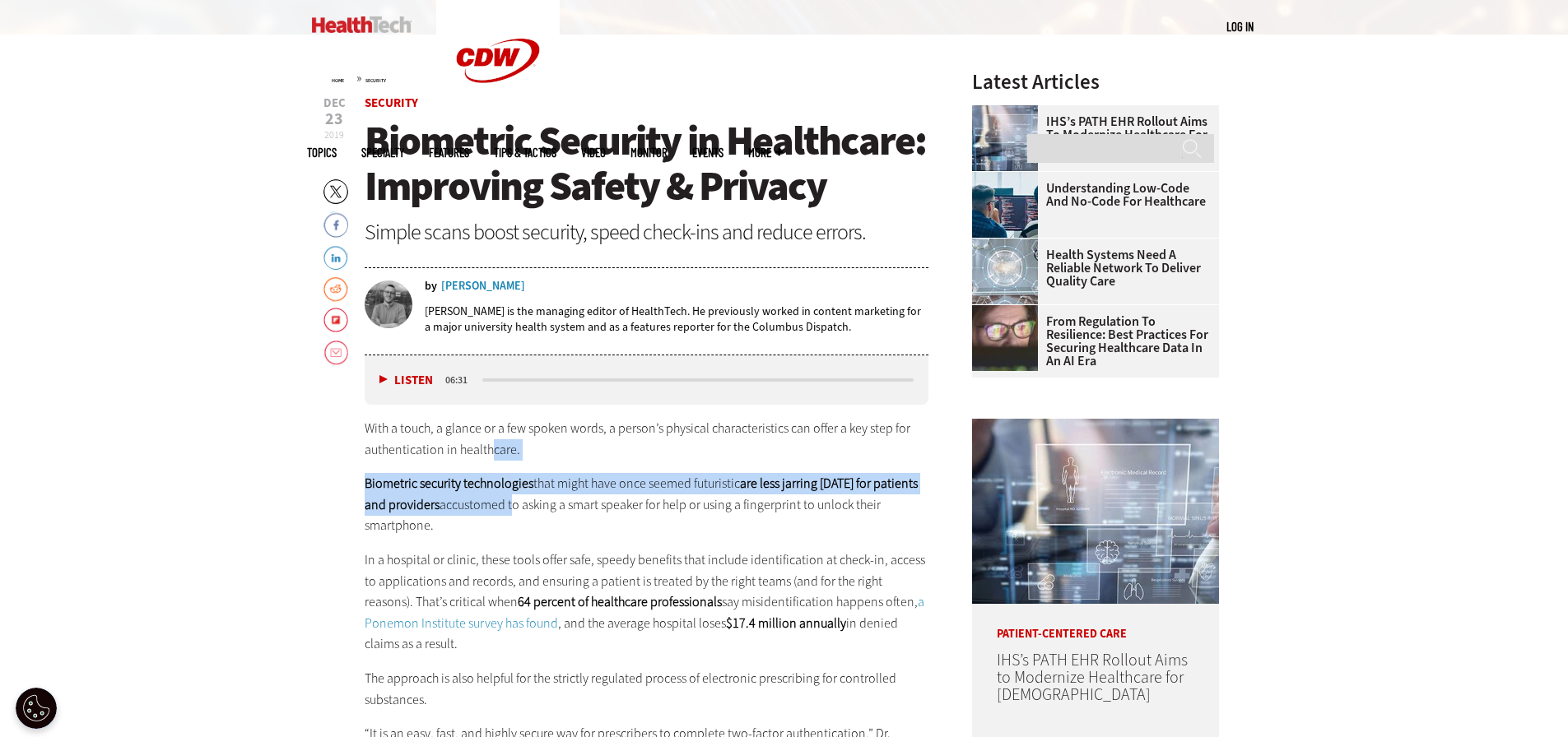
drag, startPoint x: 494, startPoint y: 464, endPoint x: 507, endPoint y: 495, distance: 33.6
click at [507, 495] on div "With a touch, a glance or a few spoken words, a person’s physical characteristi…" at bounding box center [647, 651] width 565 height 466
click at [508, 495] on p "Biometric security technologies that might have once seemed futuristic are less…" at bounding box center [647, 505] width 565 height 63
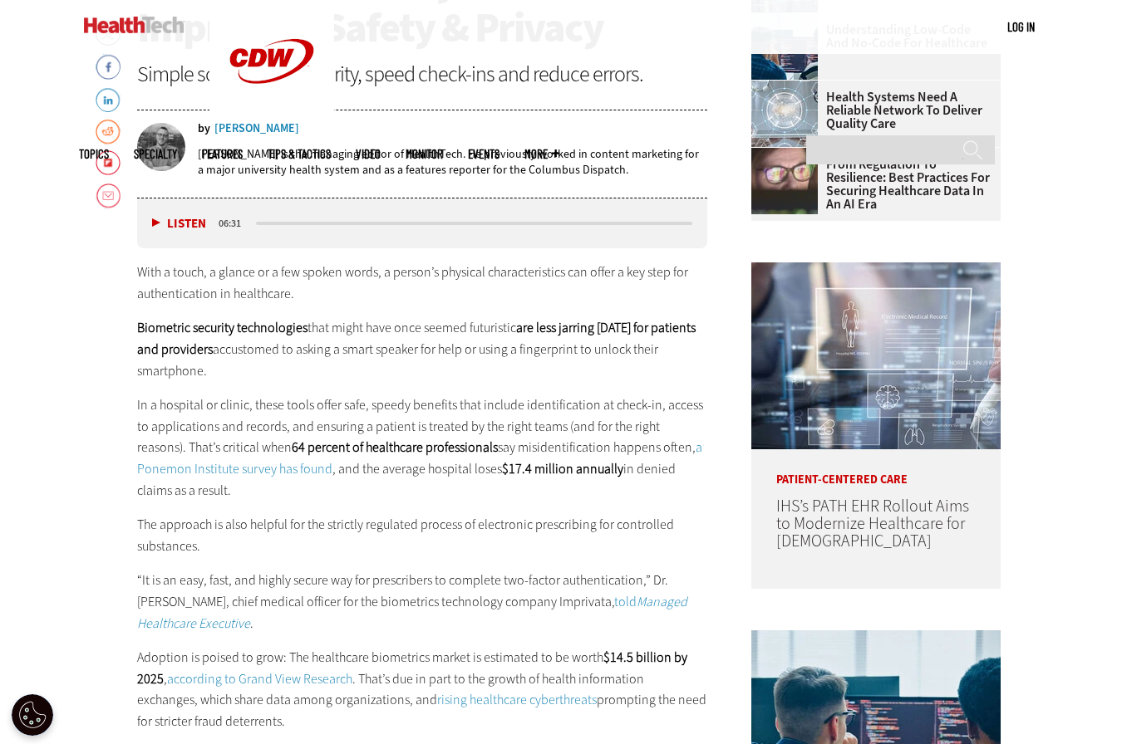
scroll to position [2579, 0]
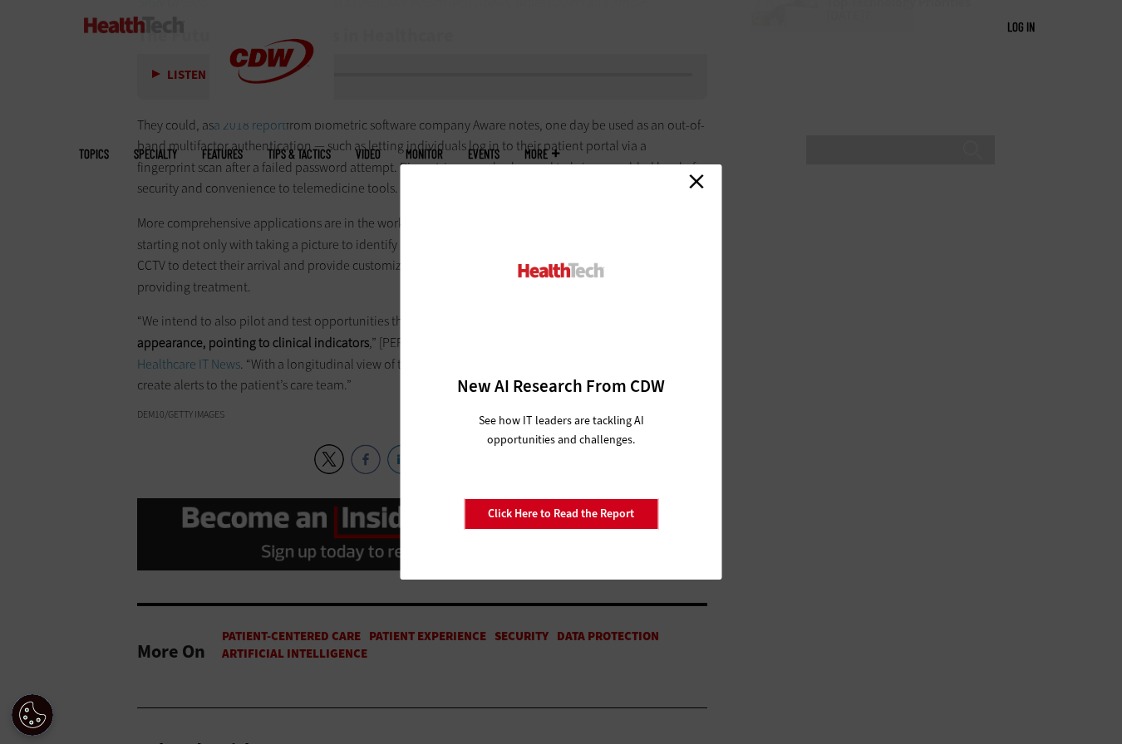
click at [683, 177] on div "Close New AI Research From CDW See how IT leaders are tackling AI opportunities…" at bounding box center [561, 371] width 322 height 415
click at [695, 183] on link "Close" at bounding box center [696, 181] width 25 height 25
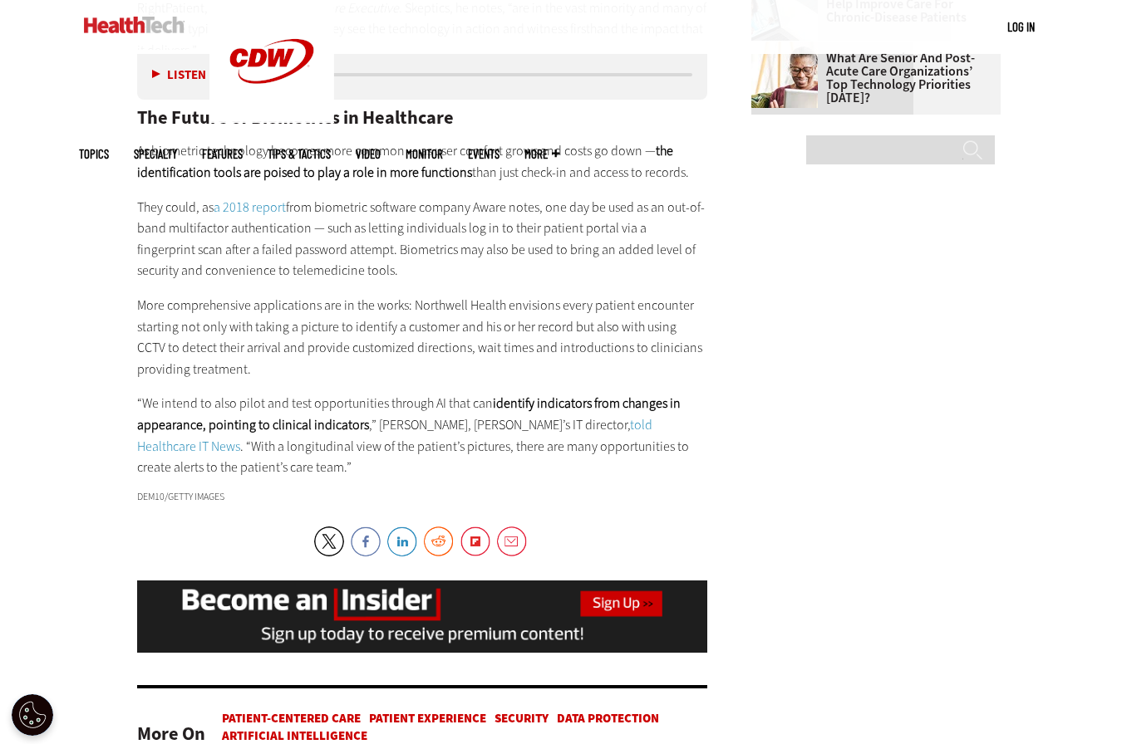
scroll to position [2496, 0]
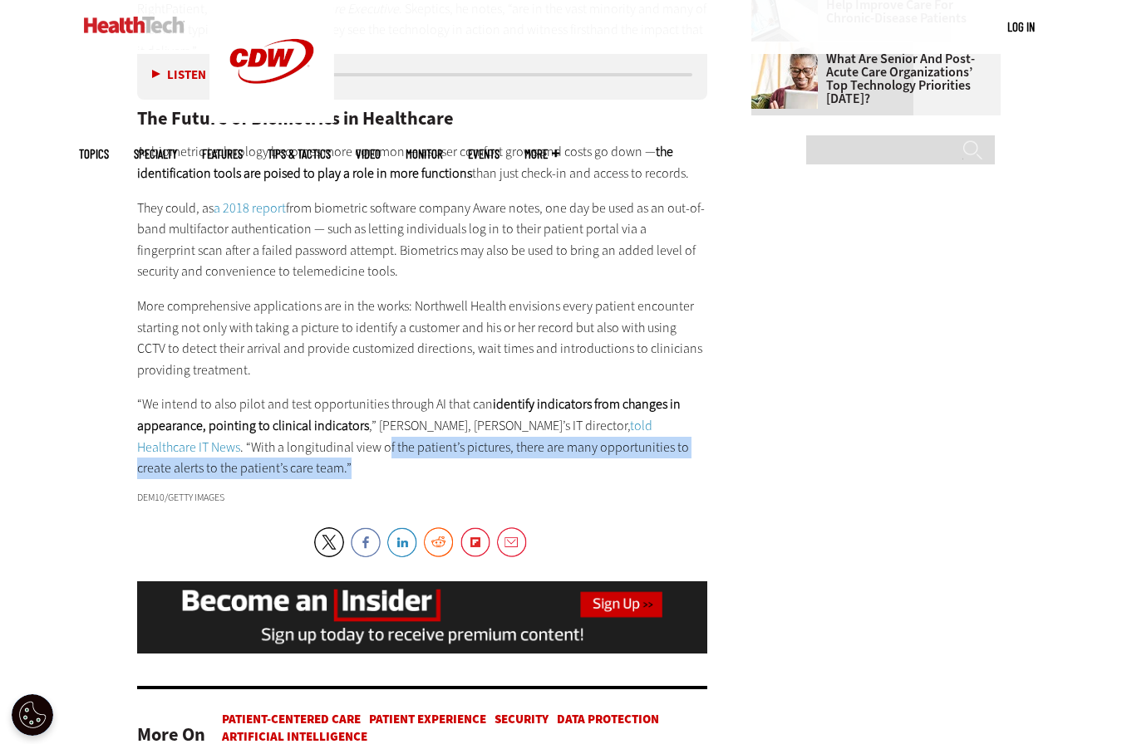
drag, startPoint x: 281, startPoint y: 413, endPoint x: 314, endPoint y: 434, distance: 39.2
click at [297, 427] on p "“We intend to also pilot and test opportunities through AI that can identify in…" at bounding box center [422, 436] width 570 height 85
click at [316, 434] on p "“We intend to also pilot and test opportunities through AI that can identify in…" at bounding box center [422, 436] width 570 height 85
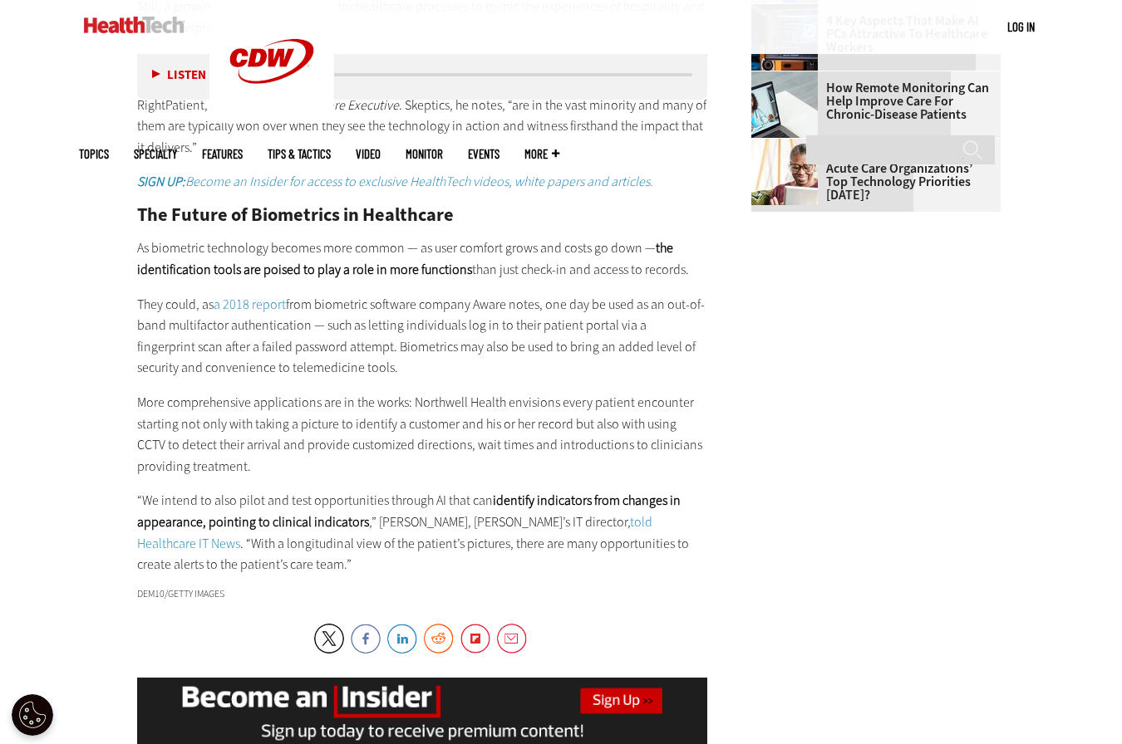
drag, startPoint x: 389, startPoint y: 419, endPoint x: 375, endPoint y: 335, distance: 85.1
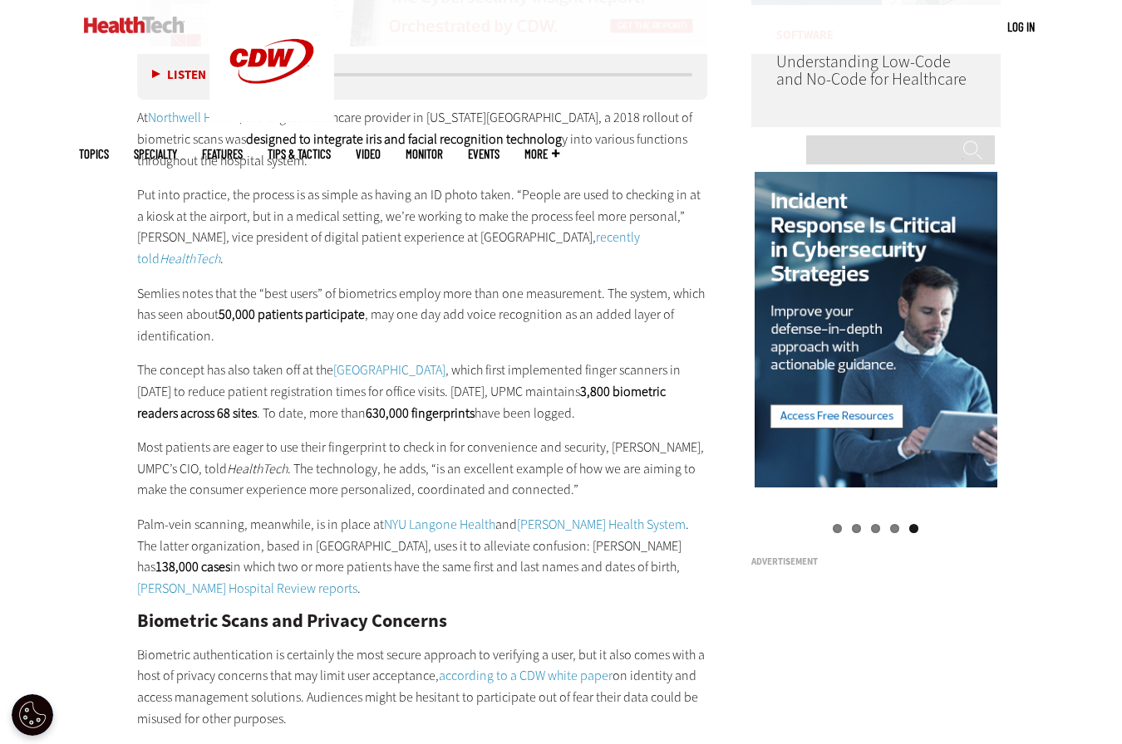
scroll to position [1470, 0]
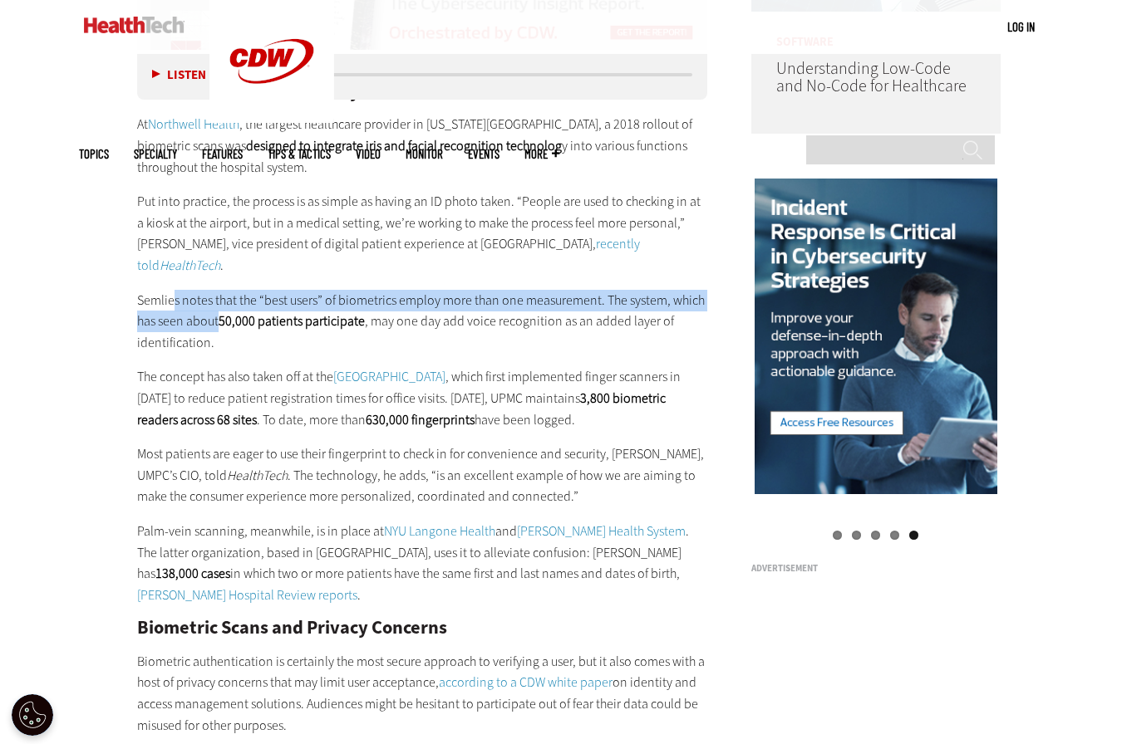
drag, startPoint x: 171, startPoint y: 275, endPoint x: 227, endPoint y: 303, distance: 62.4
click at [219, 296] on p "Semlies notes that the “best users” of biometrics employ more than one measurem…" at bounding box center [422, 322] width 570 height 64
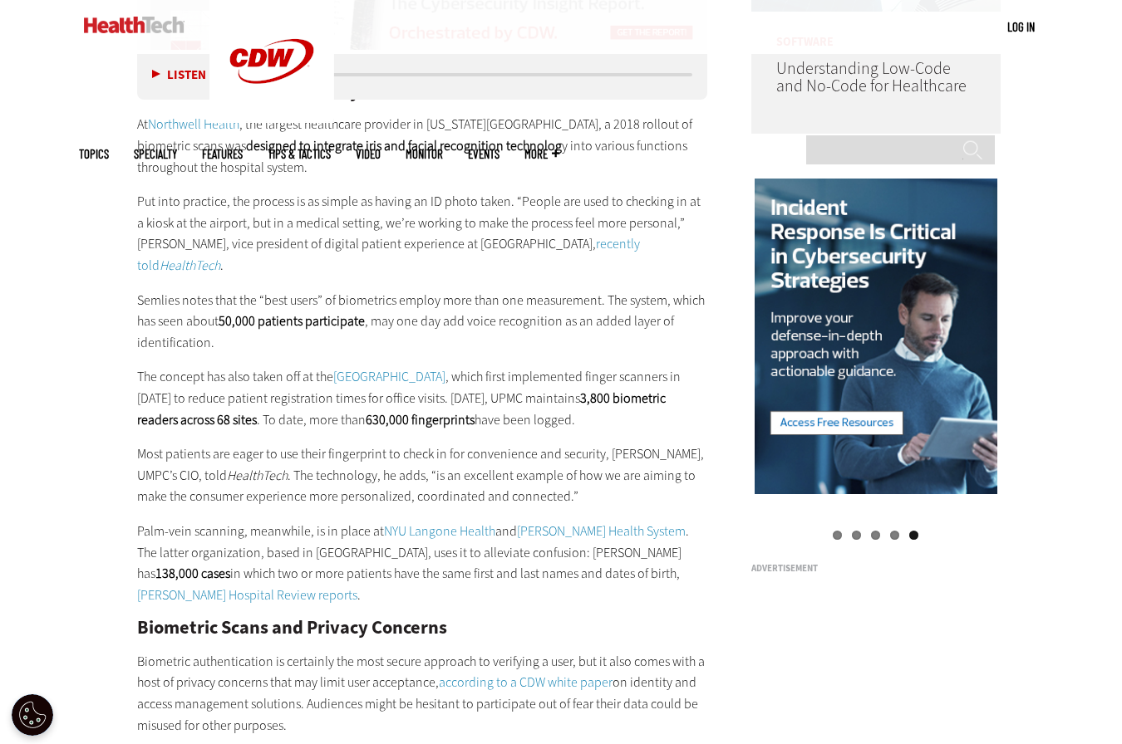
click at [233, 309] on p "Semlies notes that the “best users” of biometrics employ more than one measurem…" at bounding box center [422, 322] width 570 height 64
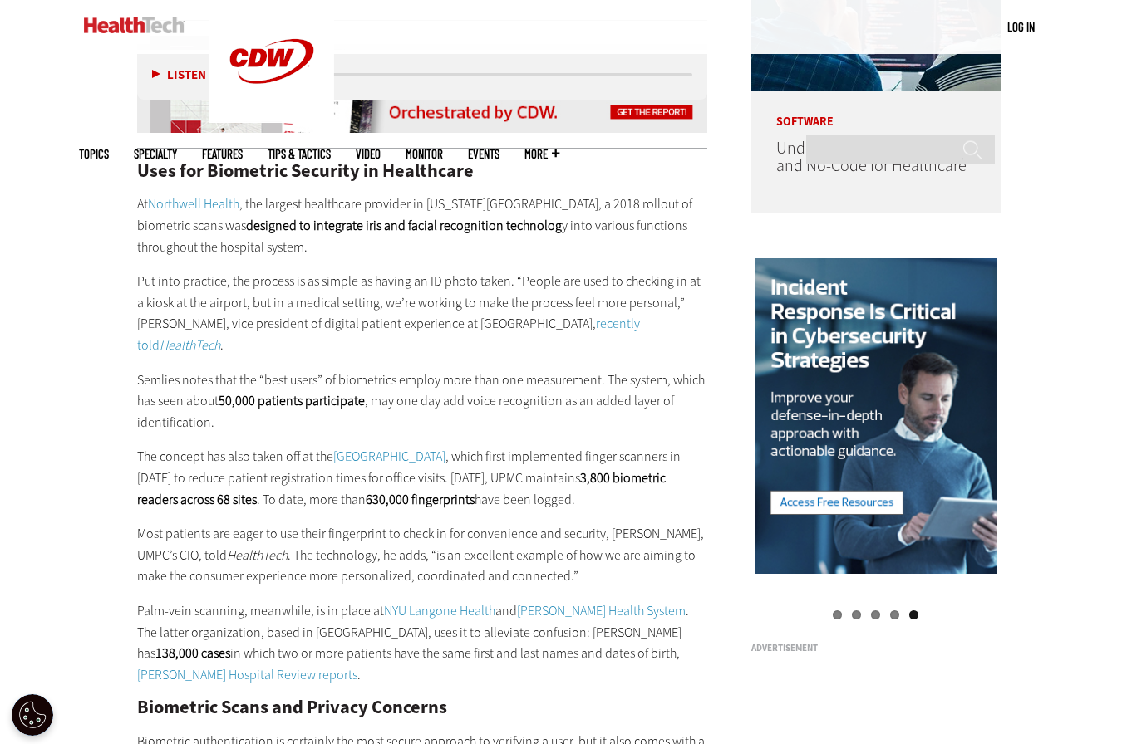
scroll to position [1387, 0]
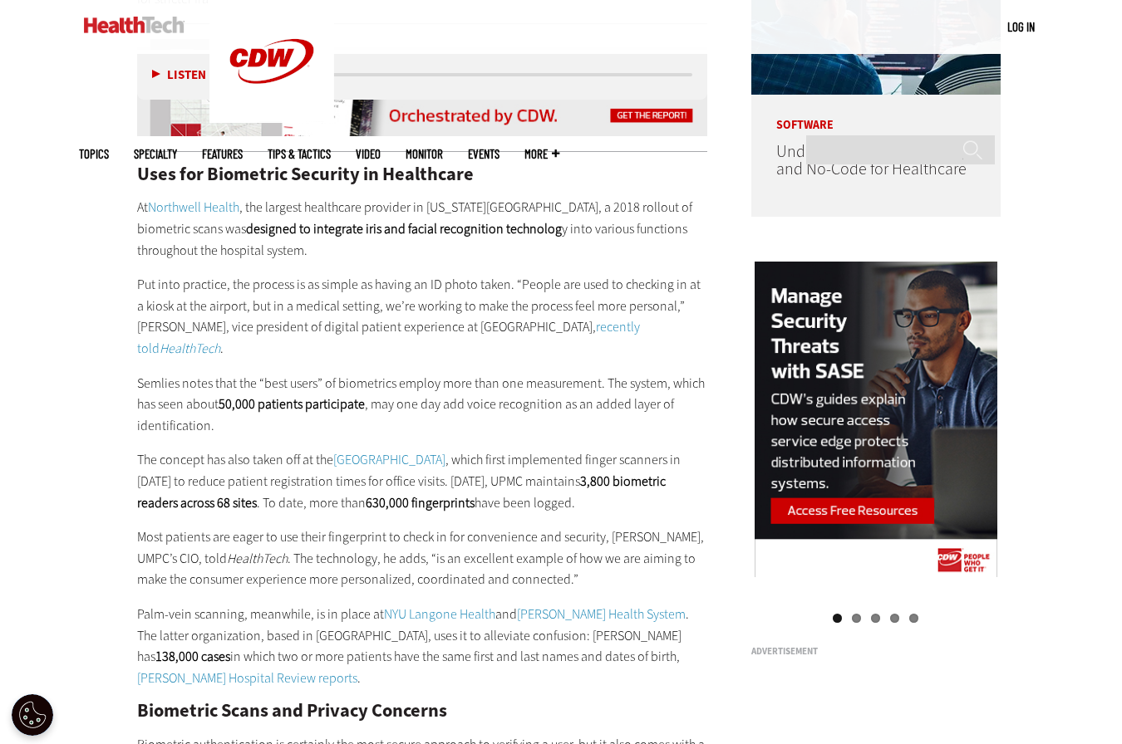
drag, startPoint x: 321, startPoint y: 338, endPoint x: 223, endPoint y: 567, distance: 249.0
click at [223, 568] on p "Most patients are eager to use their fingerprint to check in for convenience an…" at bounding box center [422, 559] width 570 height 64
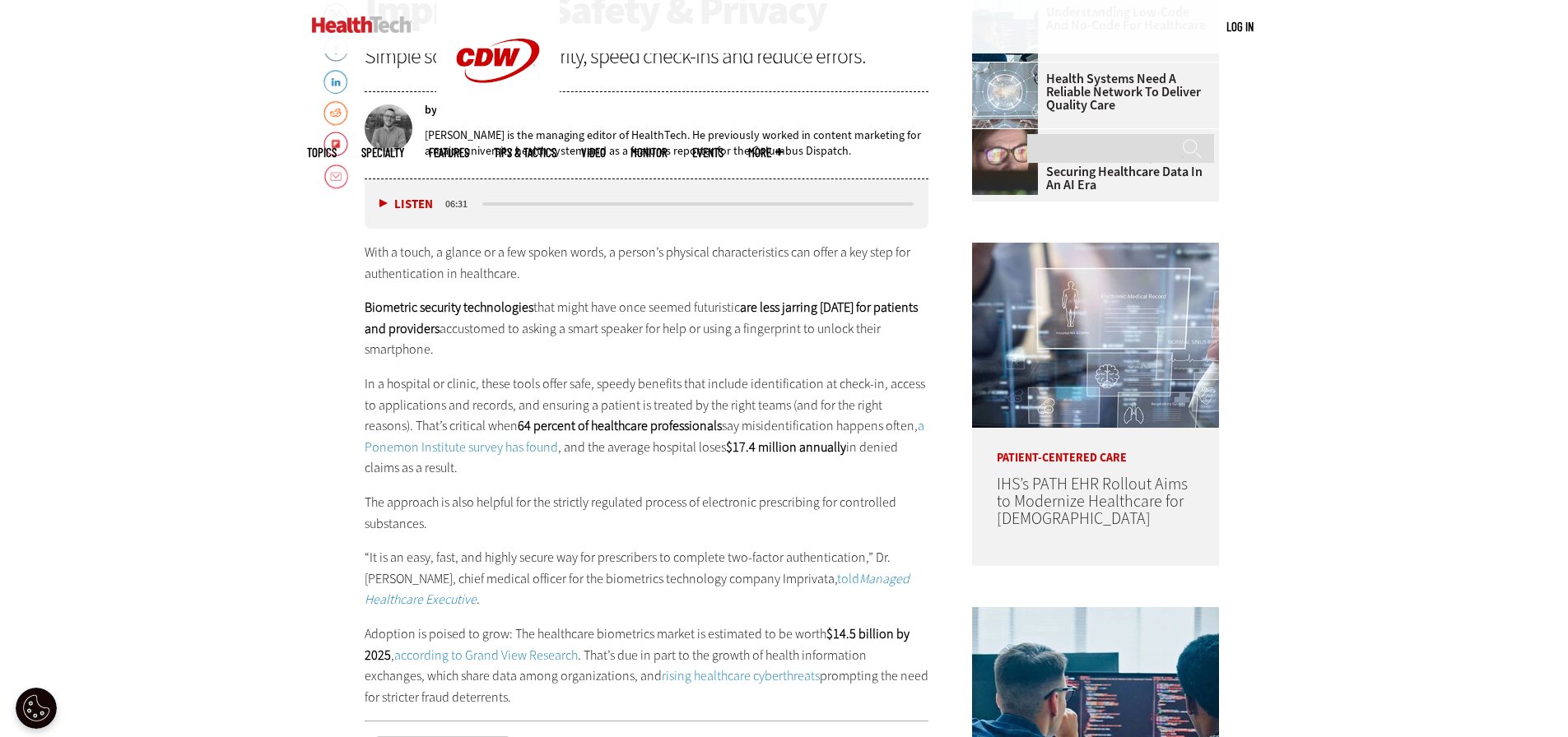
scroll to position [957, 0]
